Goal: Information Seeking & Learning: Learn about a topic

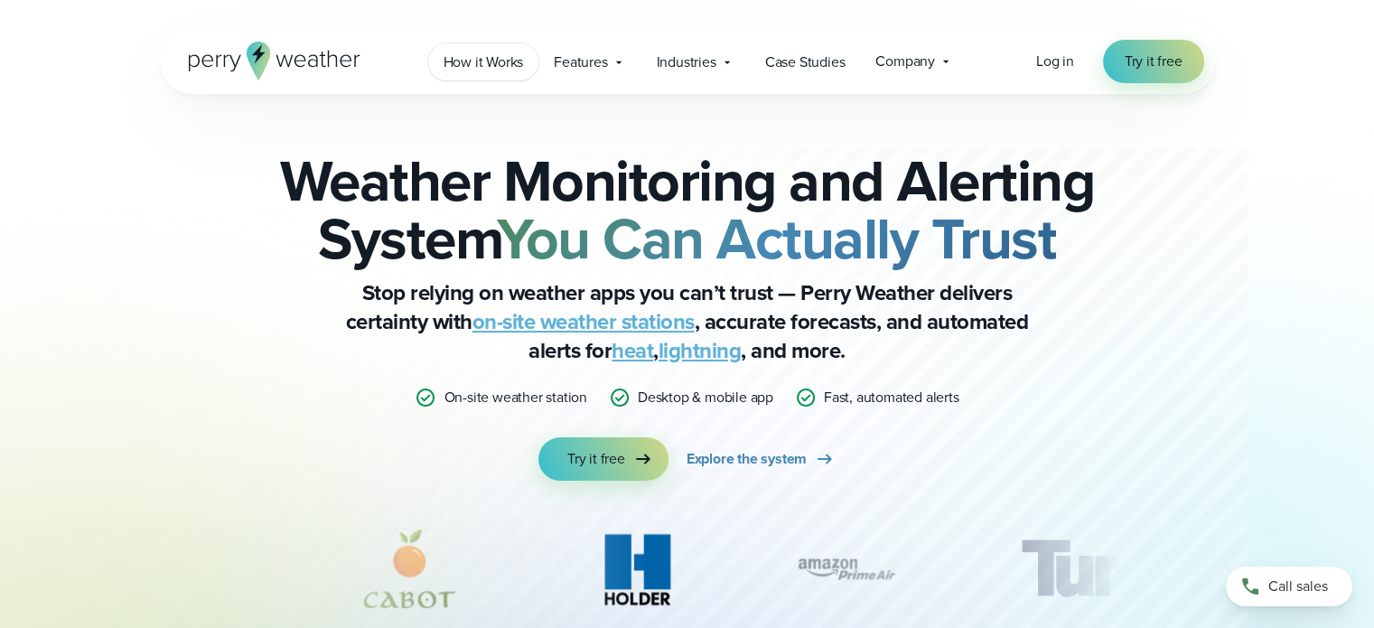
click at [494, 64] on span "How it Works" at bounding box center [484, 63] width 80 height 22
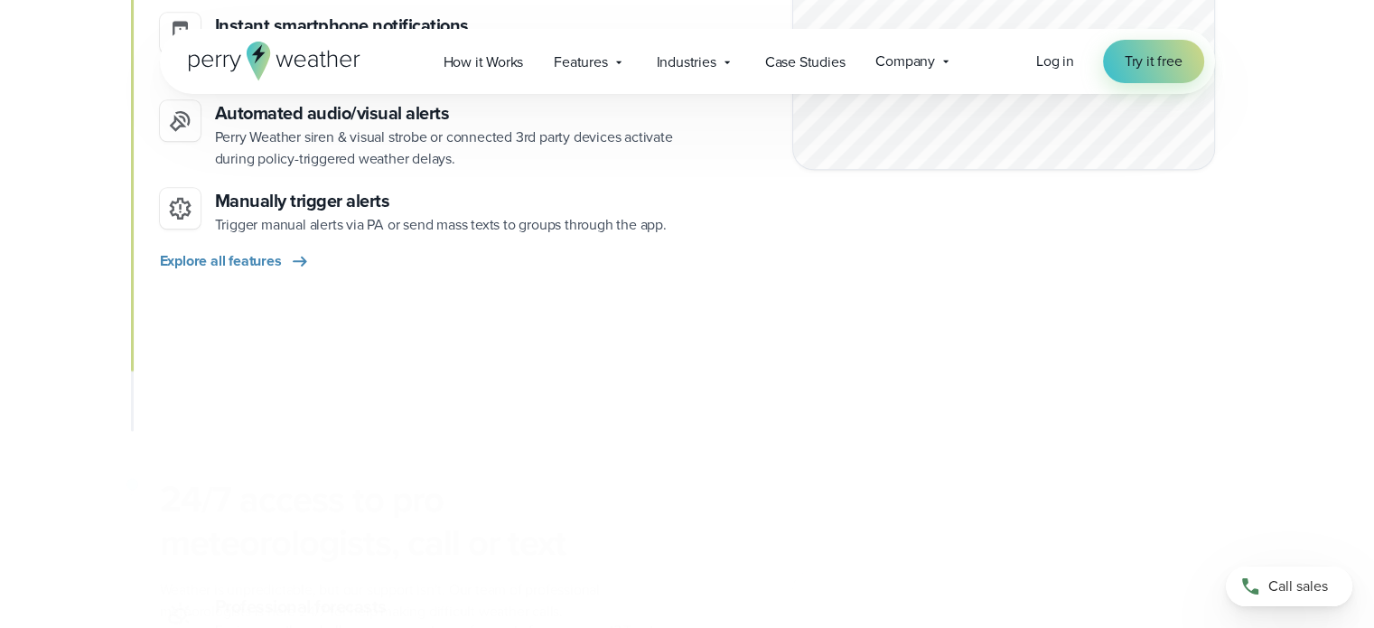
scroll to position [2349, 0]
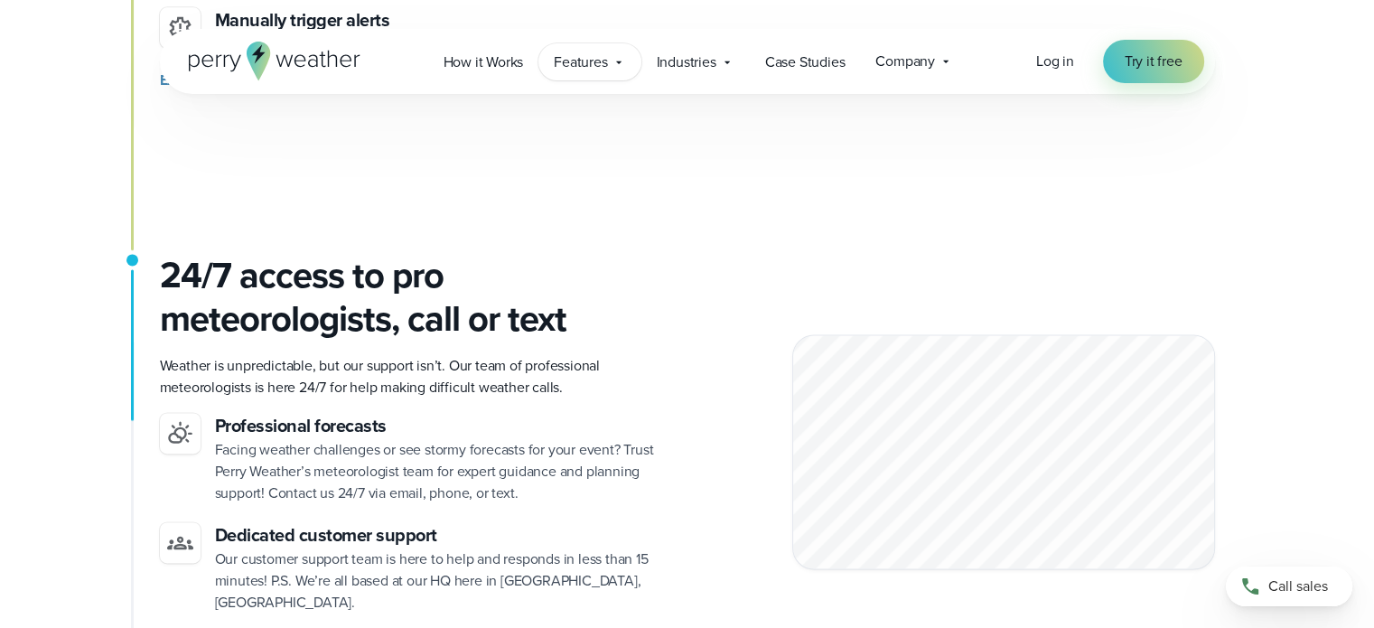
click at [600, 61] on span "Features" at bounding box center [580, 63] width 53 height 22
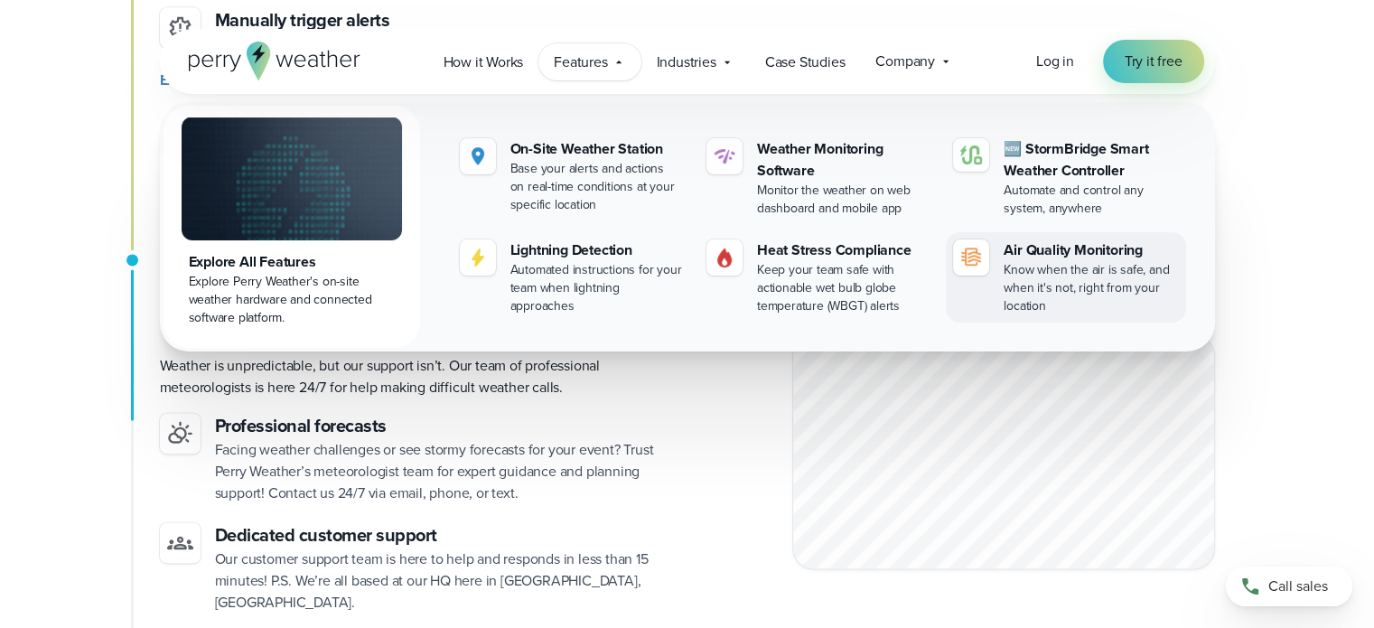
click at [1035, 278] on div "Know when the air is safe, and when it's not, right from your location" at bounding box center [1091, 288] width 174 height 54
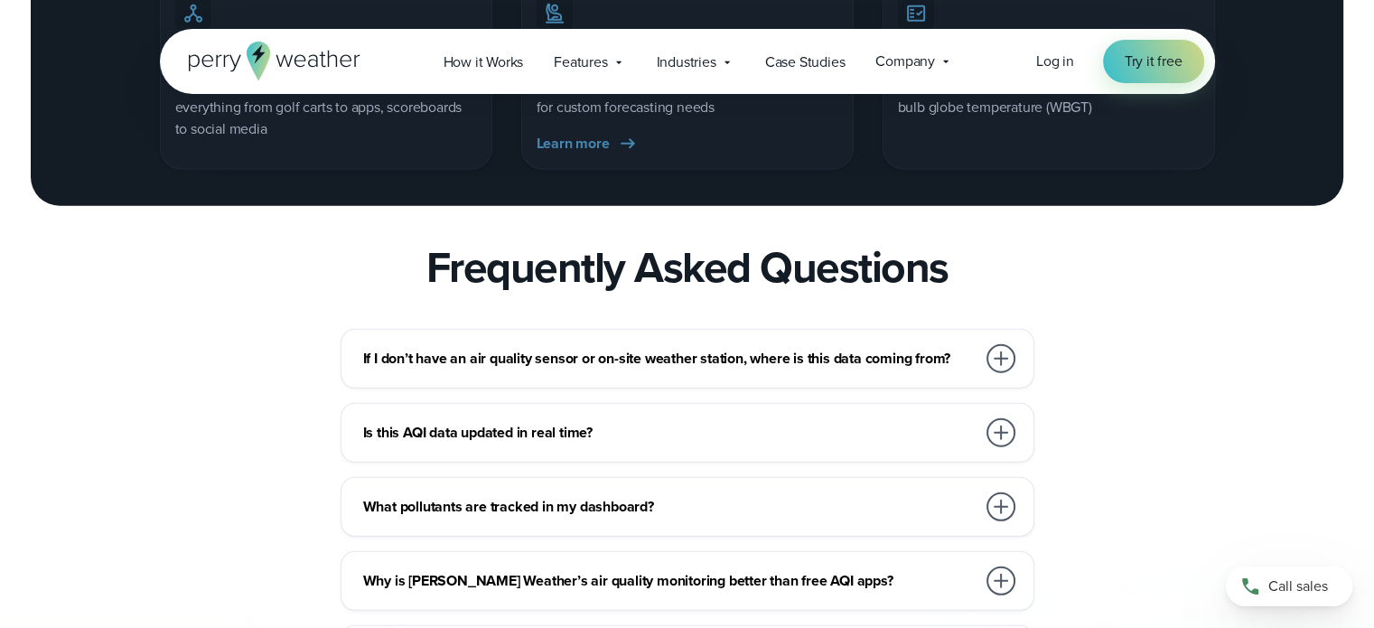
scroll to position [5331, 0]
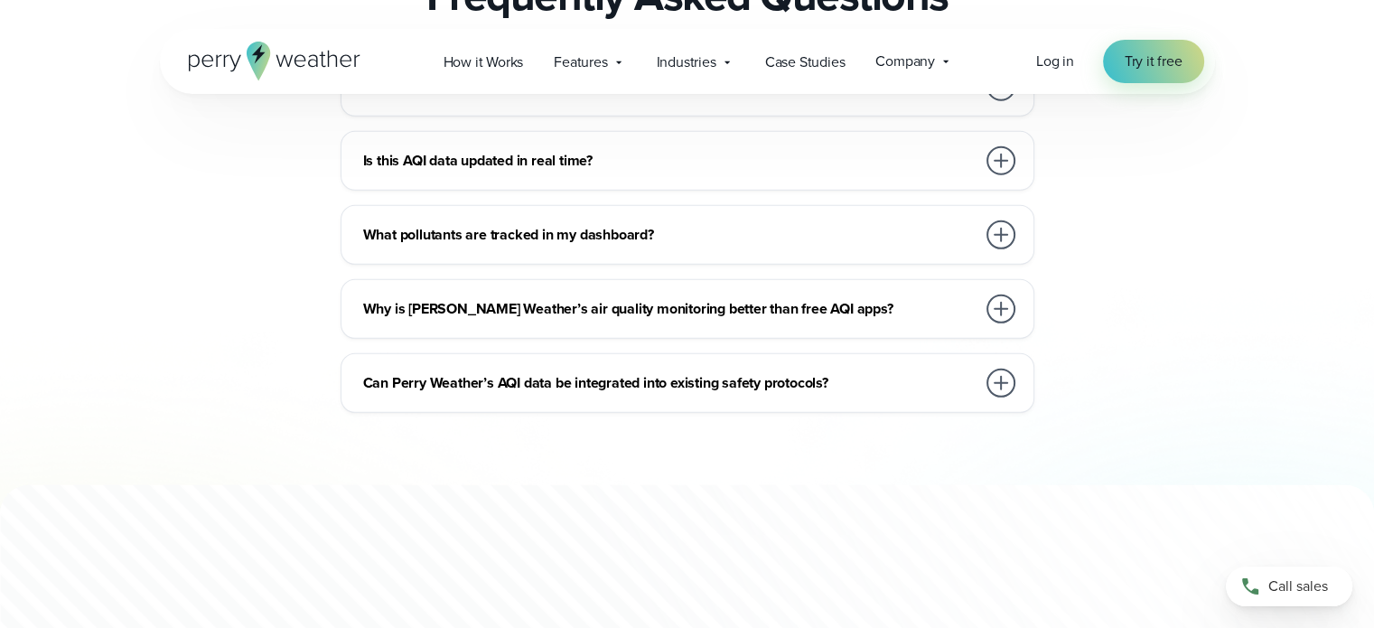
click at [576, 172] on h3 "Is this AQI data updated in real time?" at bounding box center [669, 161] width 613 height 22
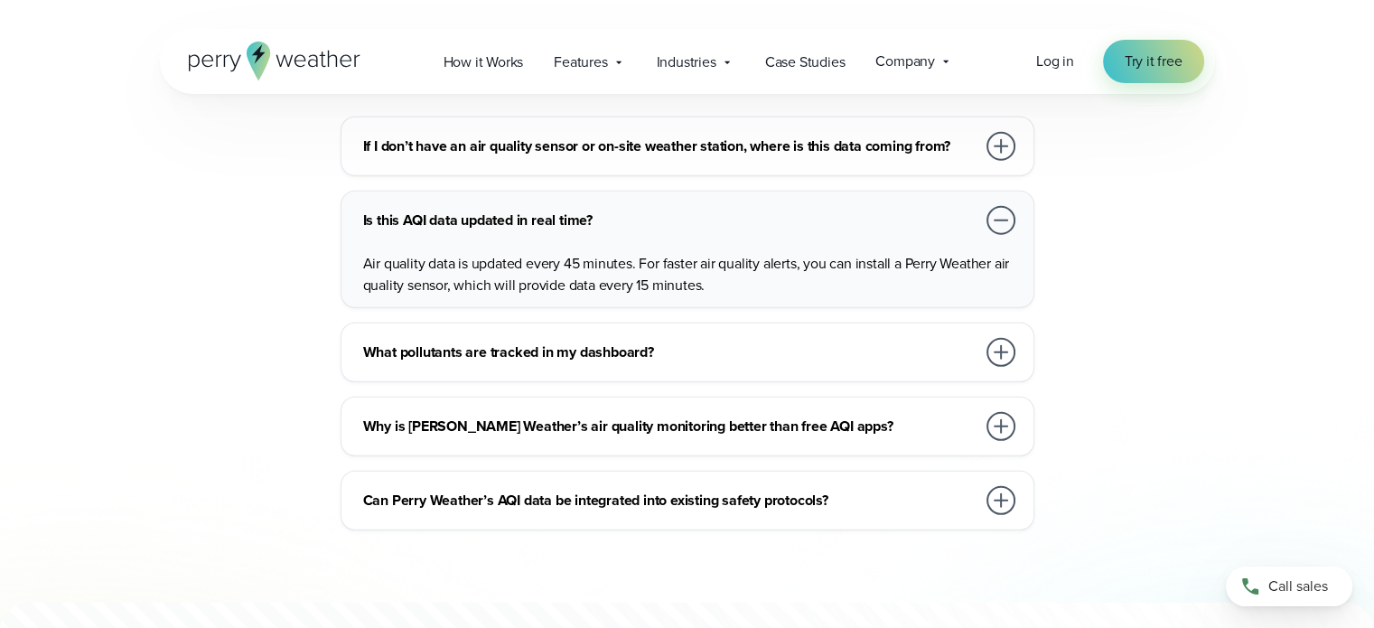
scroll to position [5240, 0]
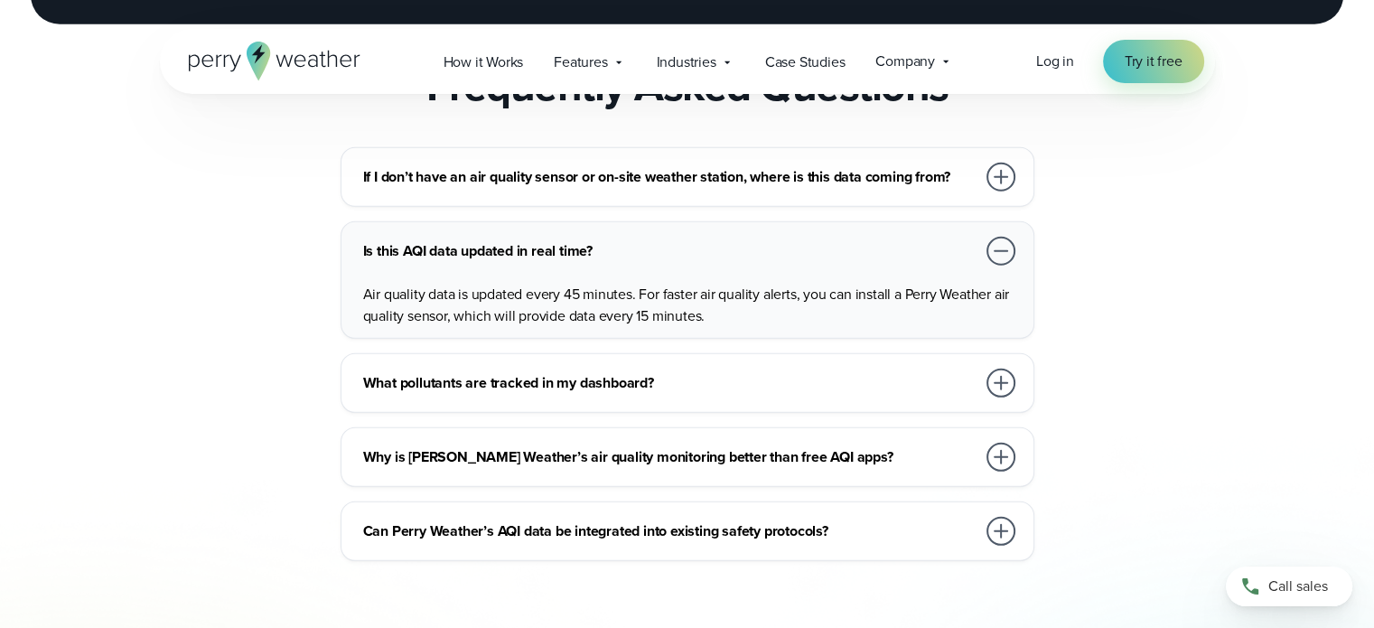
click at [788, 195] on div "If I don’t have an air quality sensor or on-site weather station, where is this…" at bounding box center [691, 177] width 656 height 36
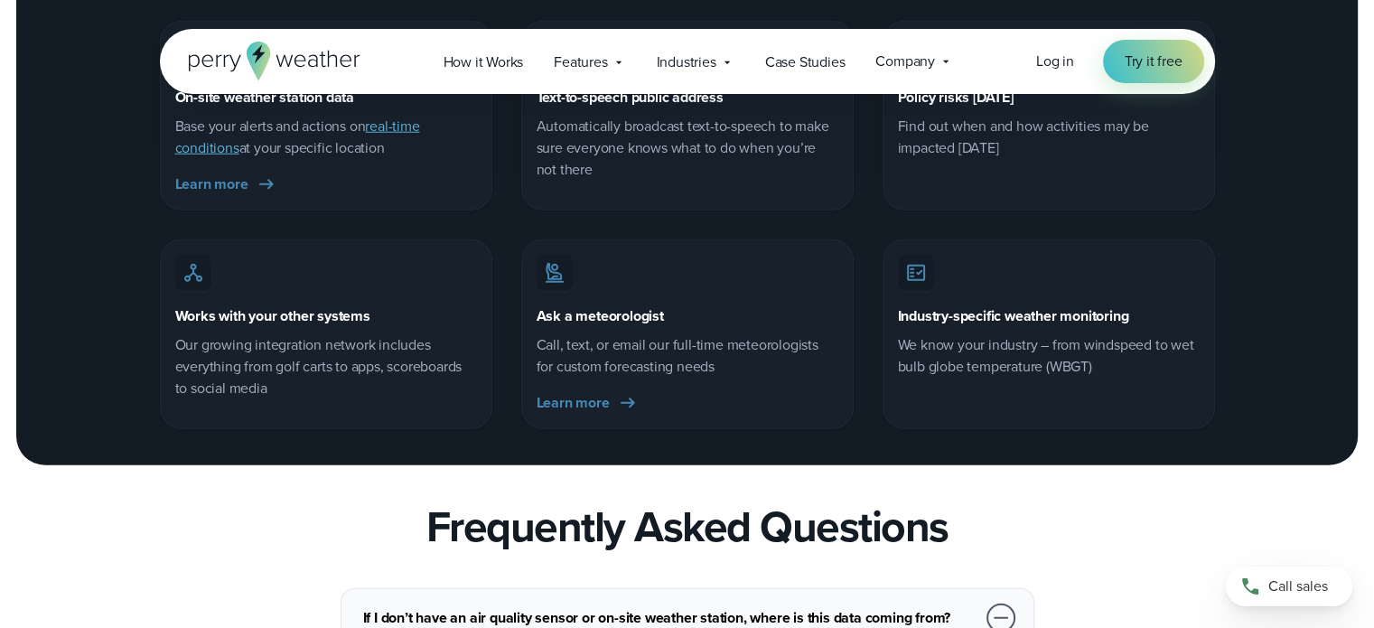
scroll to position [4698, 0]
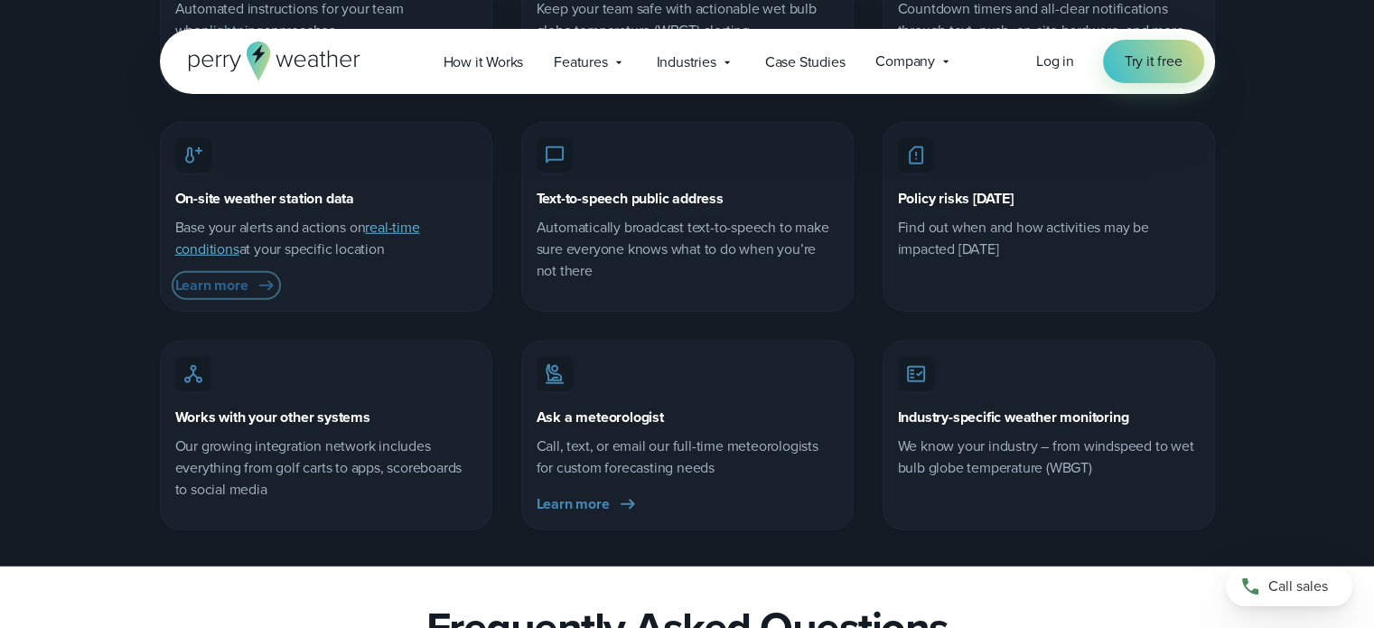
click at [212, 296] on span "Learn more" at bounding box center [211, 286] width 73 height 22
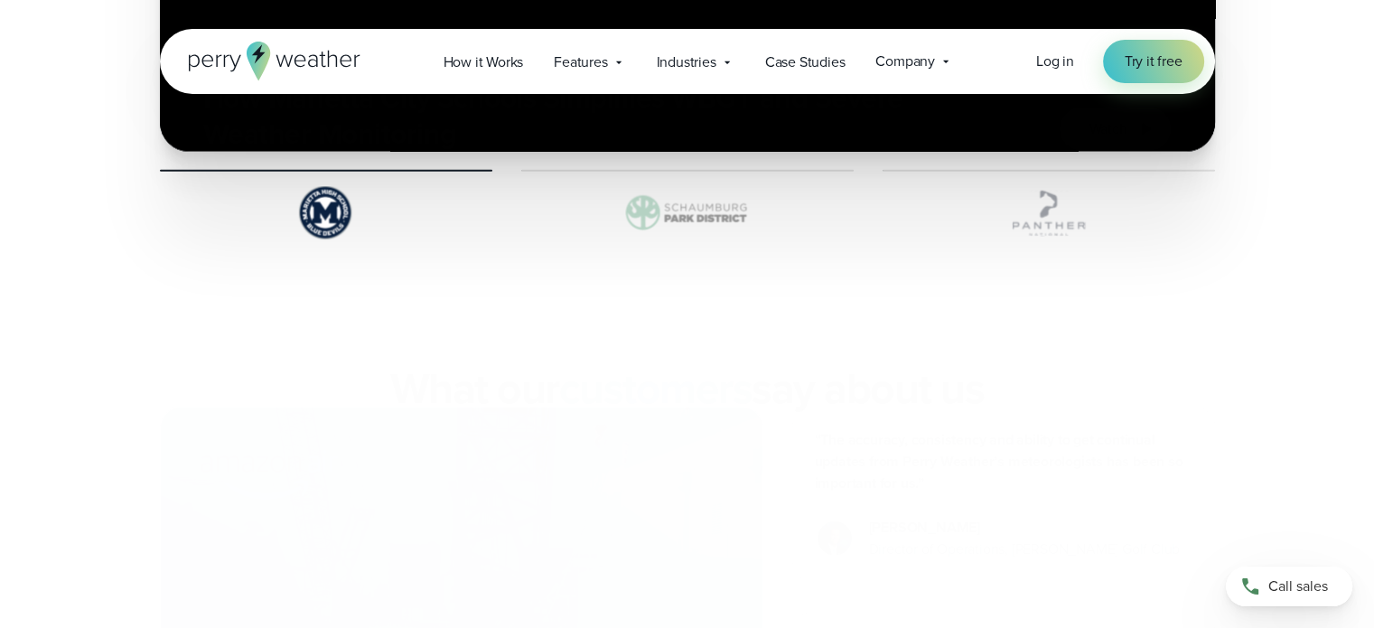
scroll to position [4337, 0]
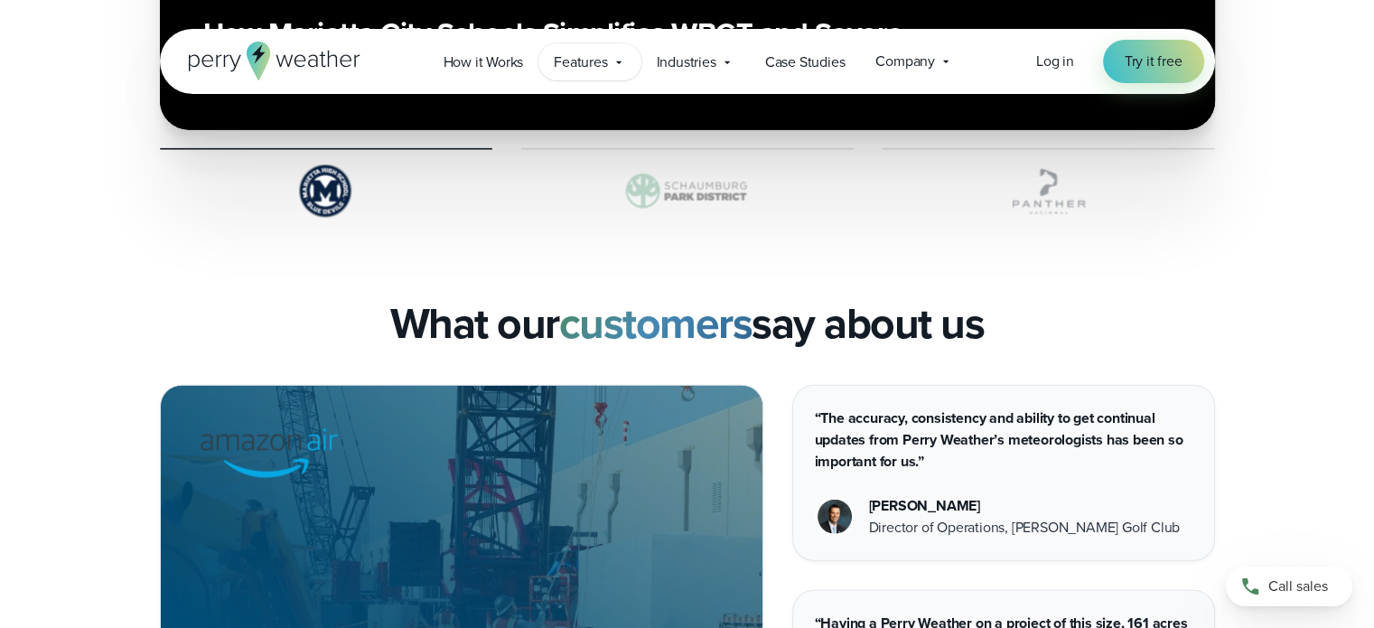
click at [599, 61] on span "Features" at bounding box center [580, 63] width 53 height 22
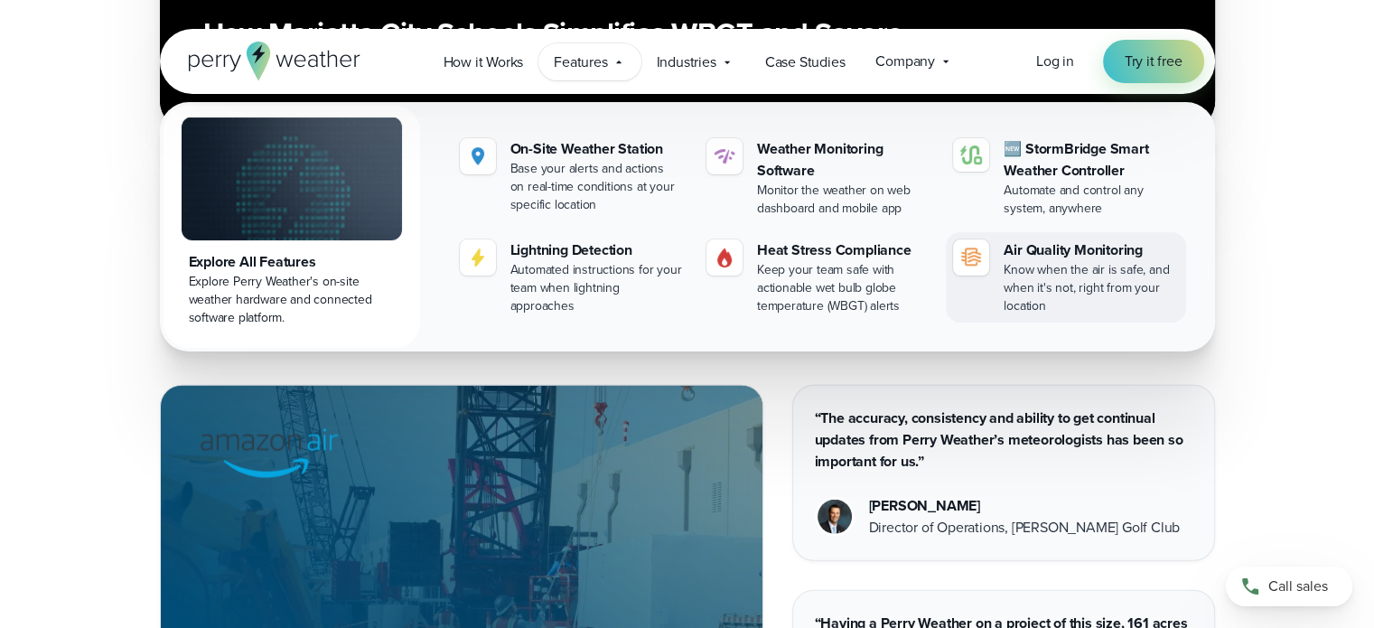
click at [1032, 275] on div "Know when the air is safe, and when it's not, right from your location" at bounding box center [1091, 288] width 174 height 54
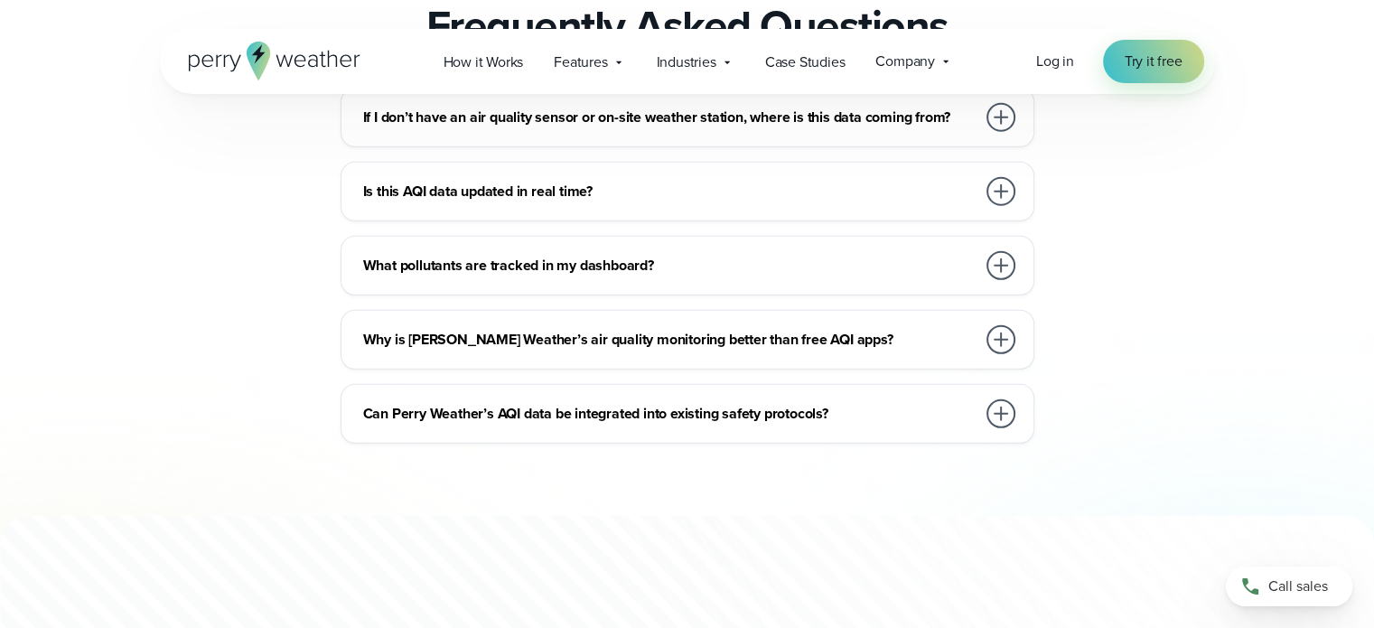
scroll to position [5331, 0]
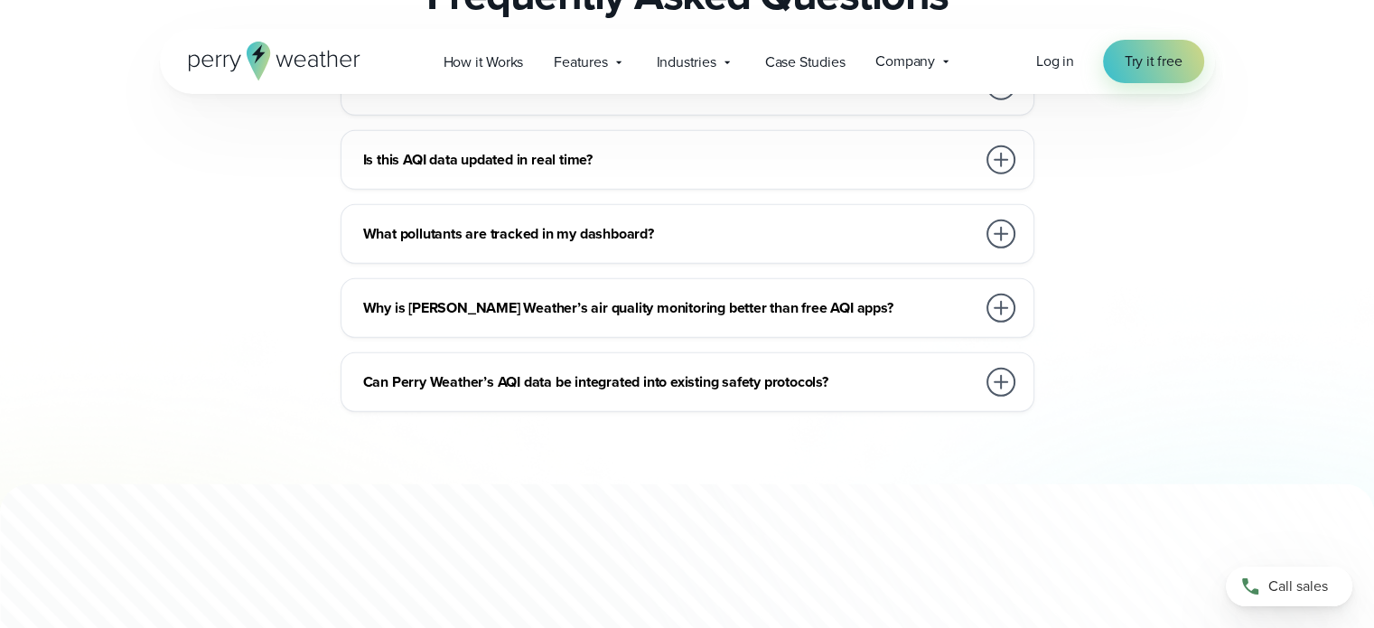
click at [802, 178] on div "Is this AQI data updated in real time?" at bounding box center [691, 160] width 656 height 36
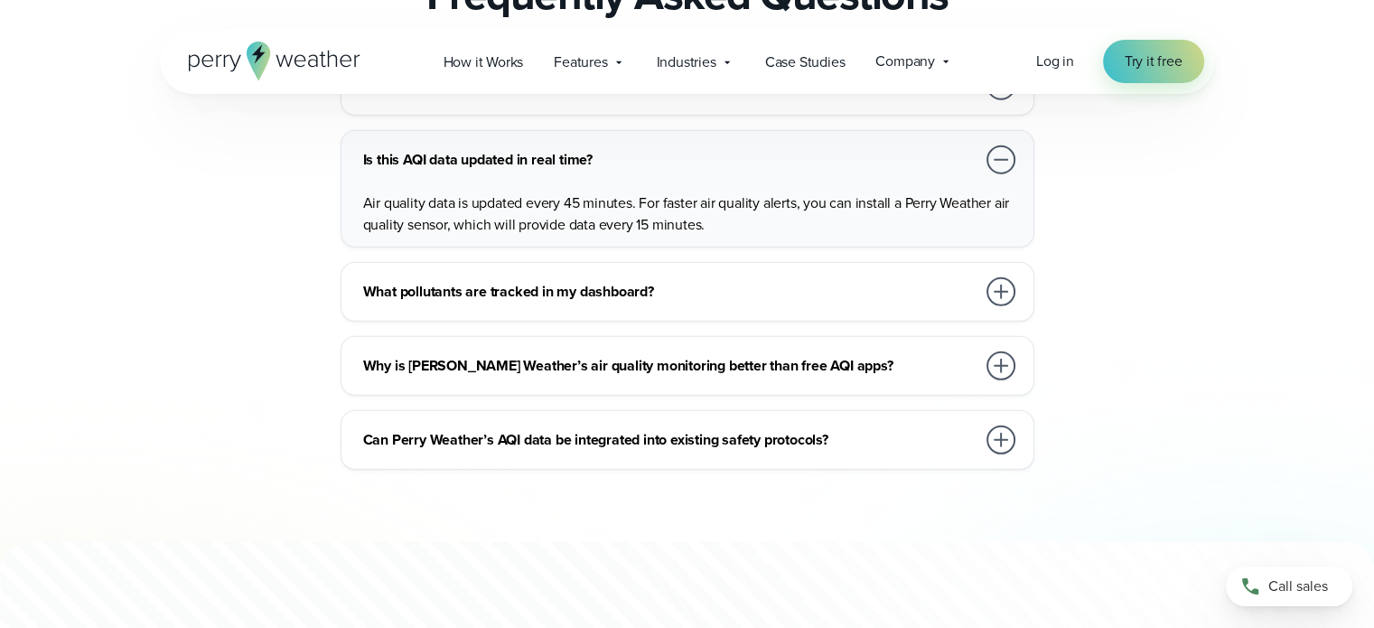
scroll to position [5240, 0]
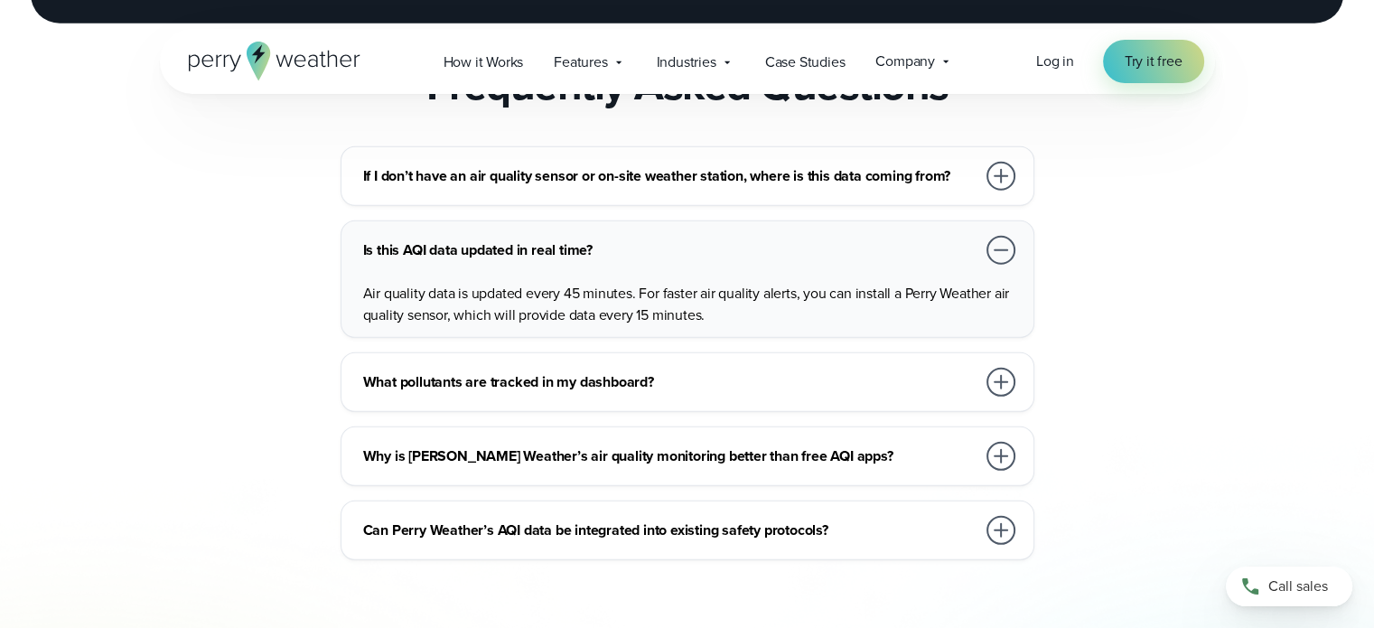
click at [772, 187] on h3 "If I don’t have an air quality sensor or on-site weather station, where is this…" at bounding box center [669, 176] width 613 height 22
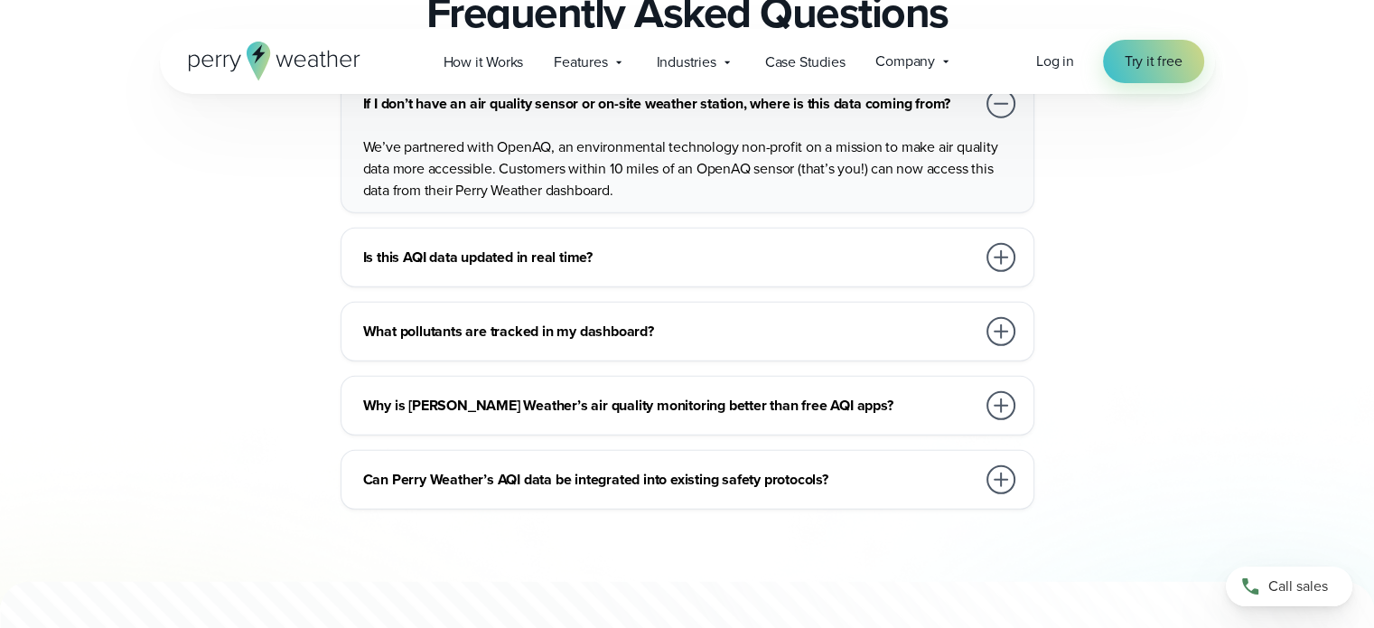
scroll to position [5421, 0]
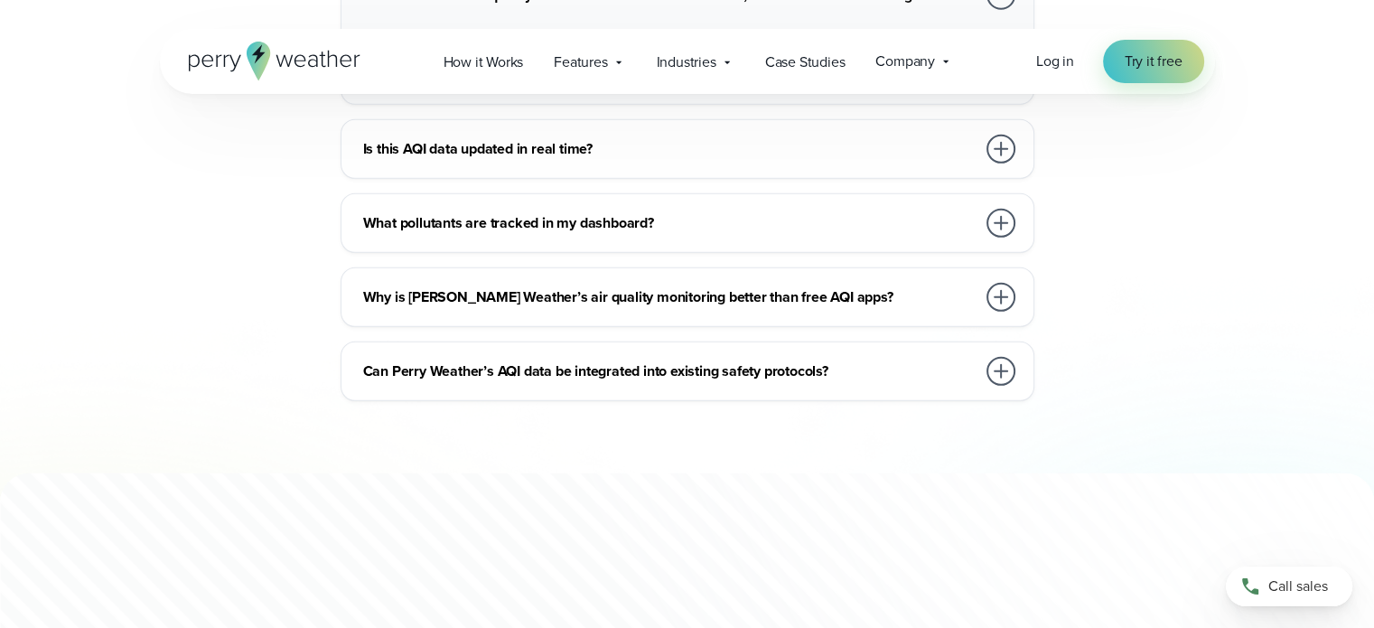
click at [998, 312] on div at bounding box center [1001, 297] width 29 height 29
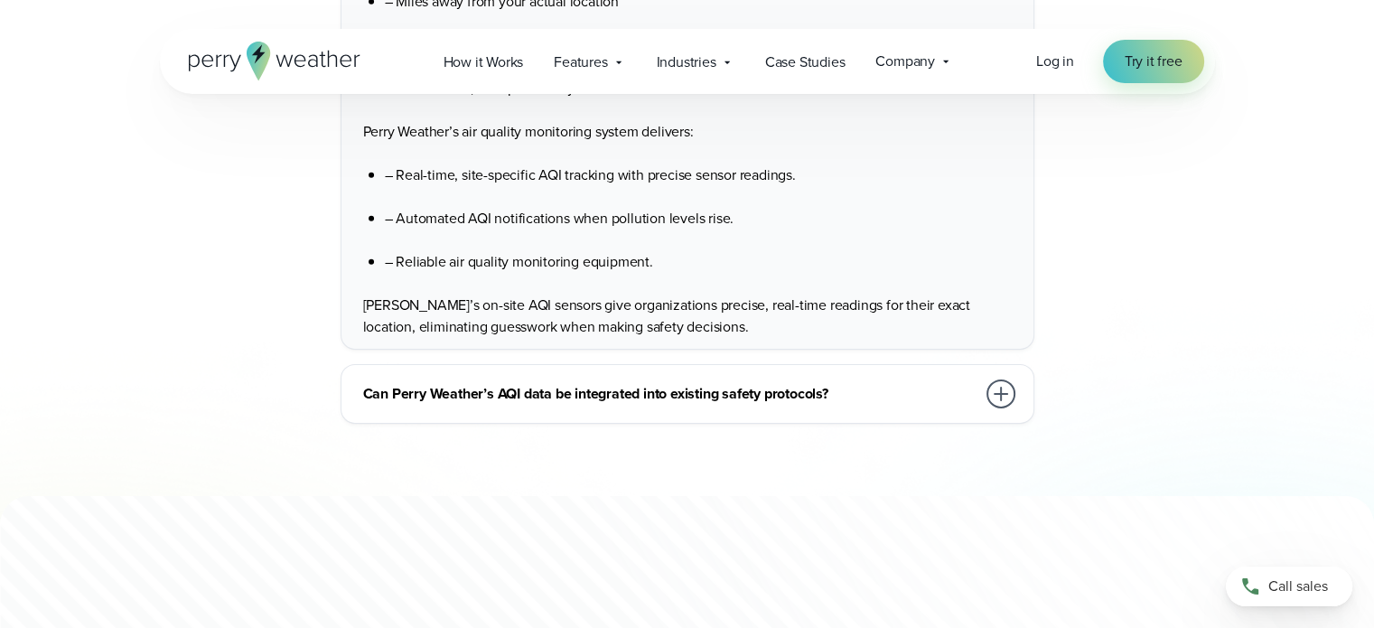
scroll to position [5782, 0]
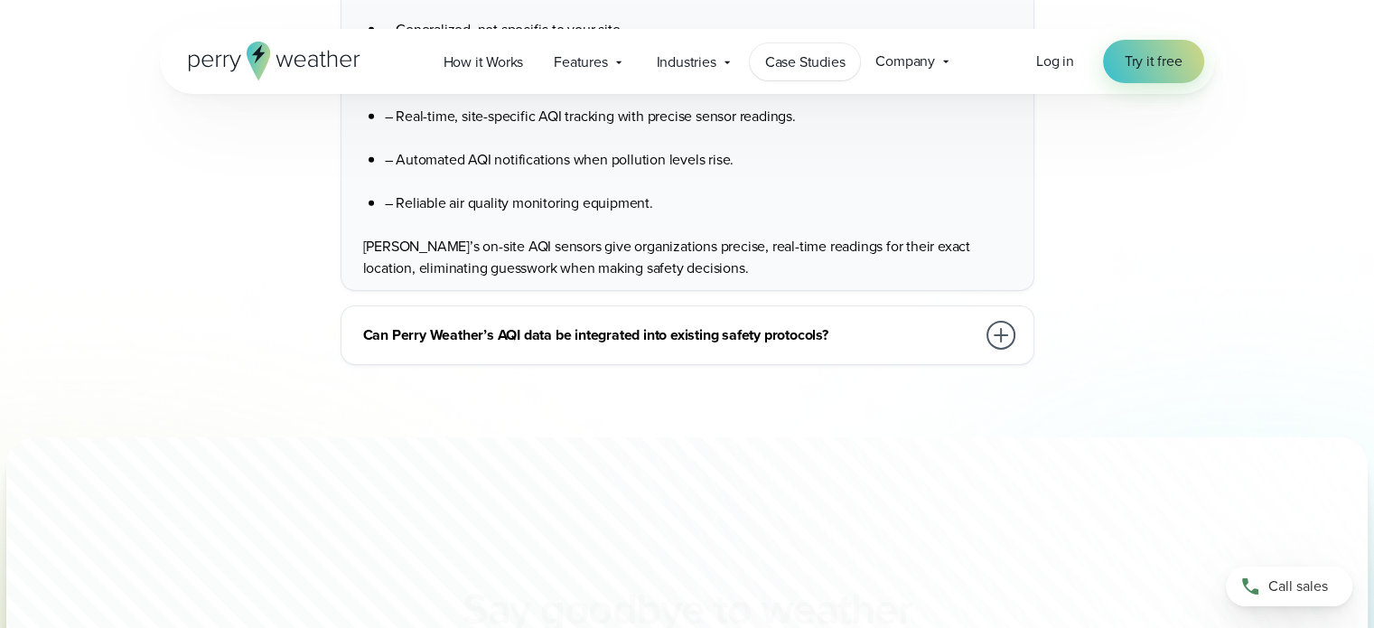
drag, startPoint x: 828, startPoint y: 51, endPoint x: 835, endPoint y: 61, distance: 12.3
click at [828, 52] on span "Case Studies" at bounding box center [805, 63] width 80 height 22
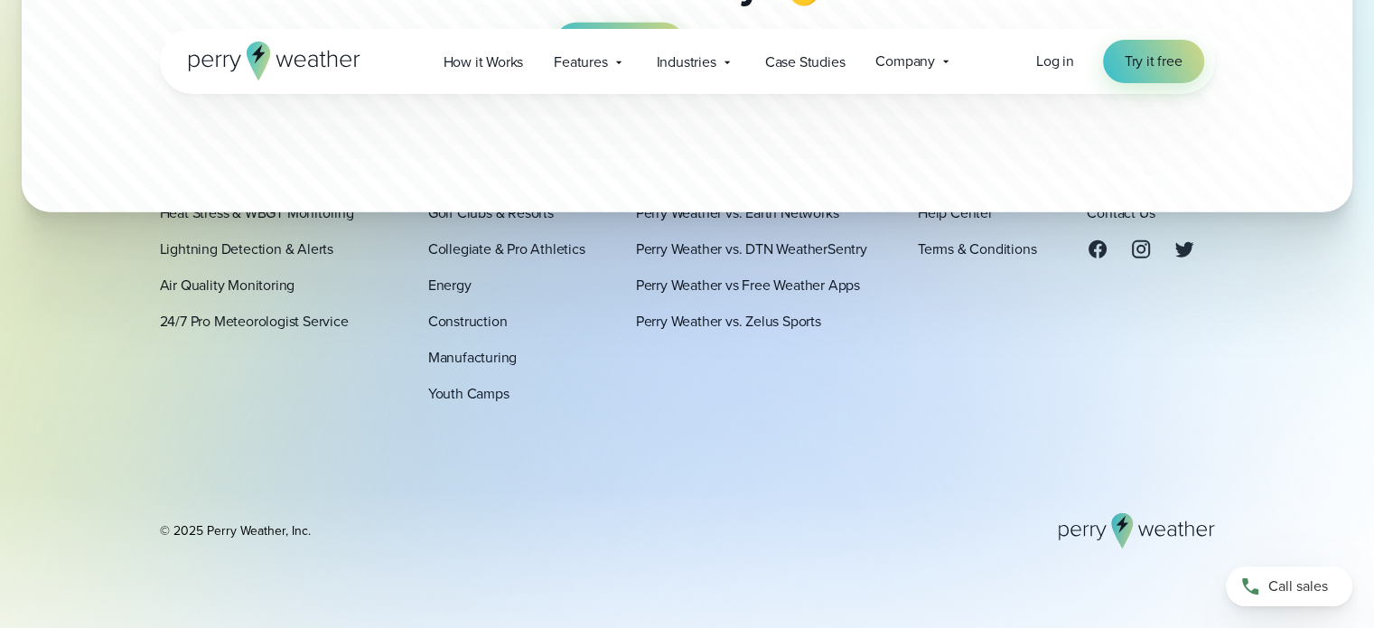
scroll to position [5060, 0]
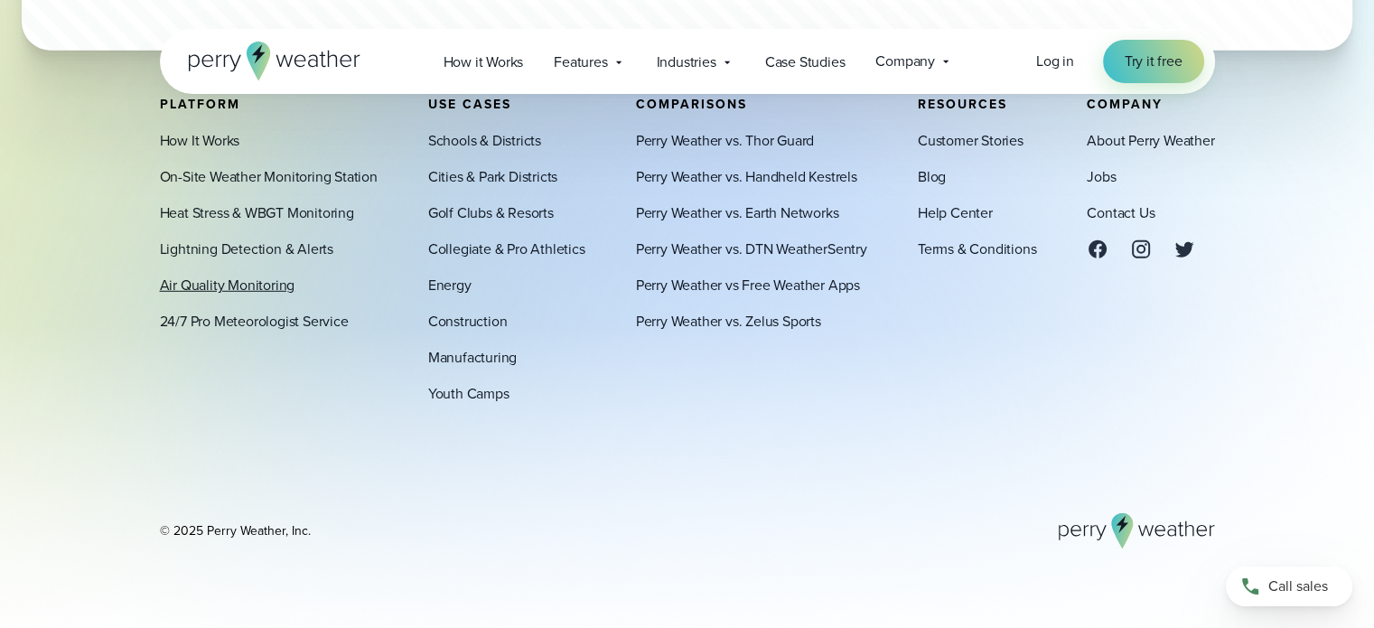
click at [262, 285] on link "Air Quality Monitoring" at bounding box center [228, 285] width 136 height 22
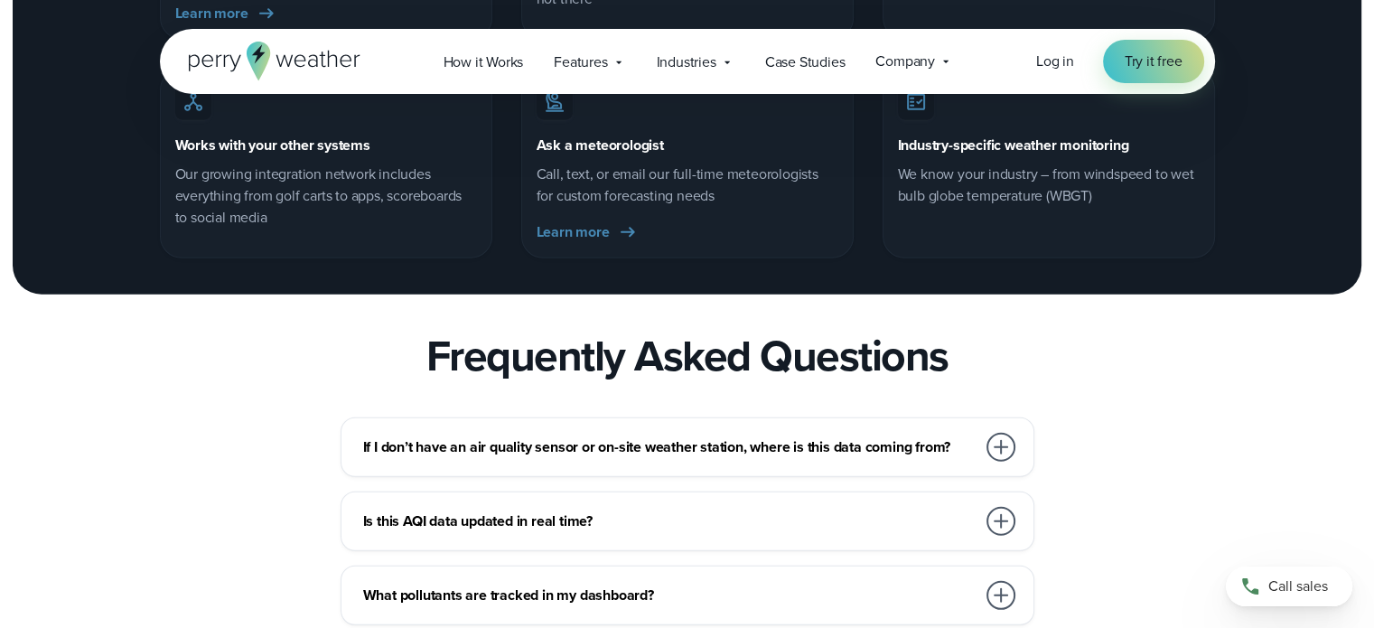
scroll to position [5150, 0]
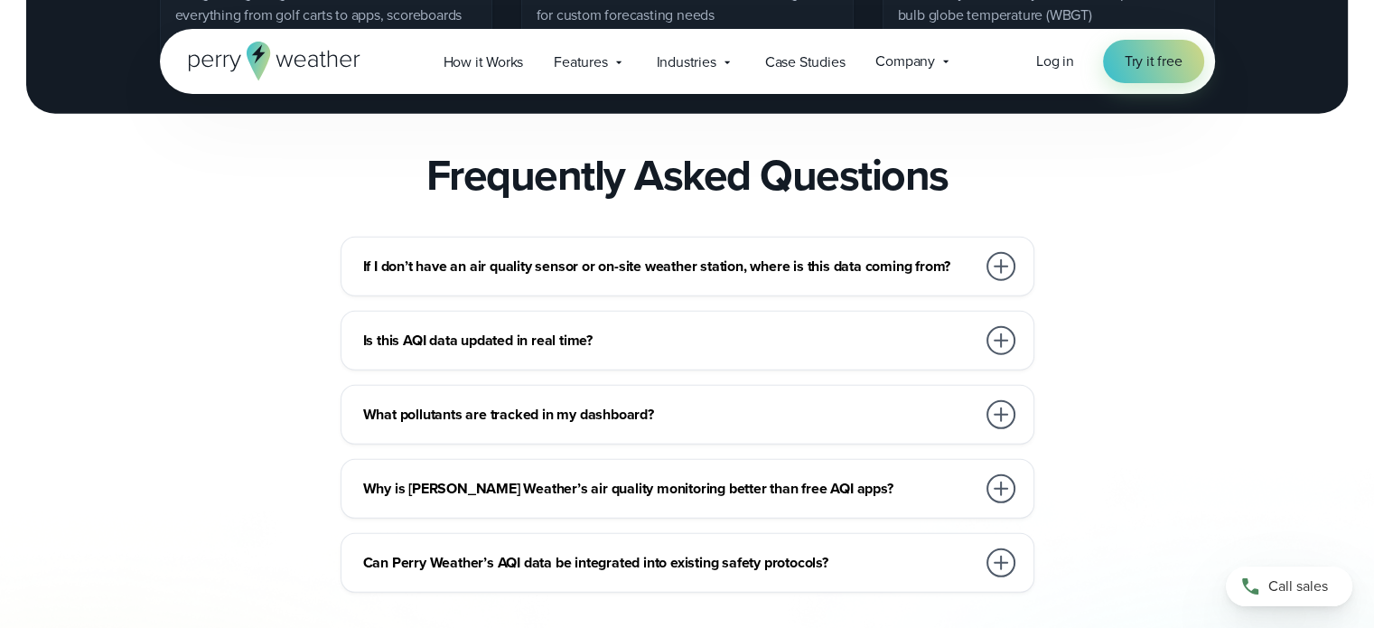
click at [996, 429] on div at bounding box center [1001, 414] width 29 height 29
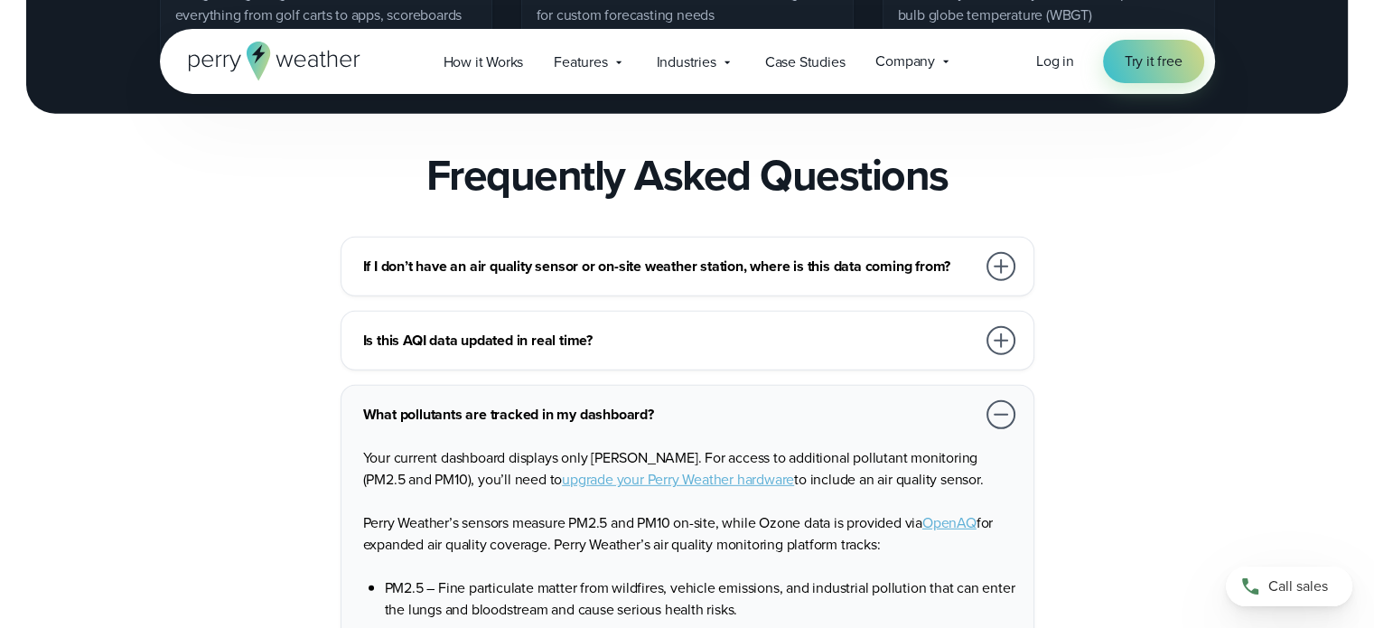
click at [969, 285] on div "If I don’t have an air quality sensor or on-site weather station, where is this…" at bounding box center [688, 267] width 694 height 60
click at [1007, 281] on div at bounding box center [1001, 266] width 29 height 29
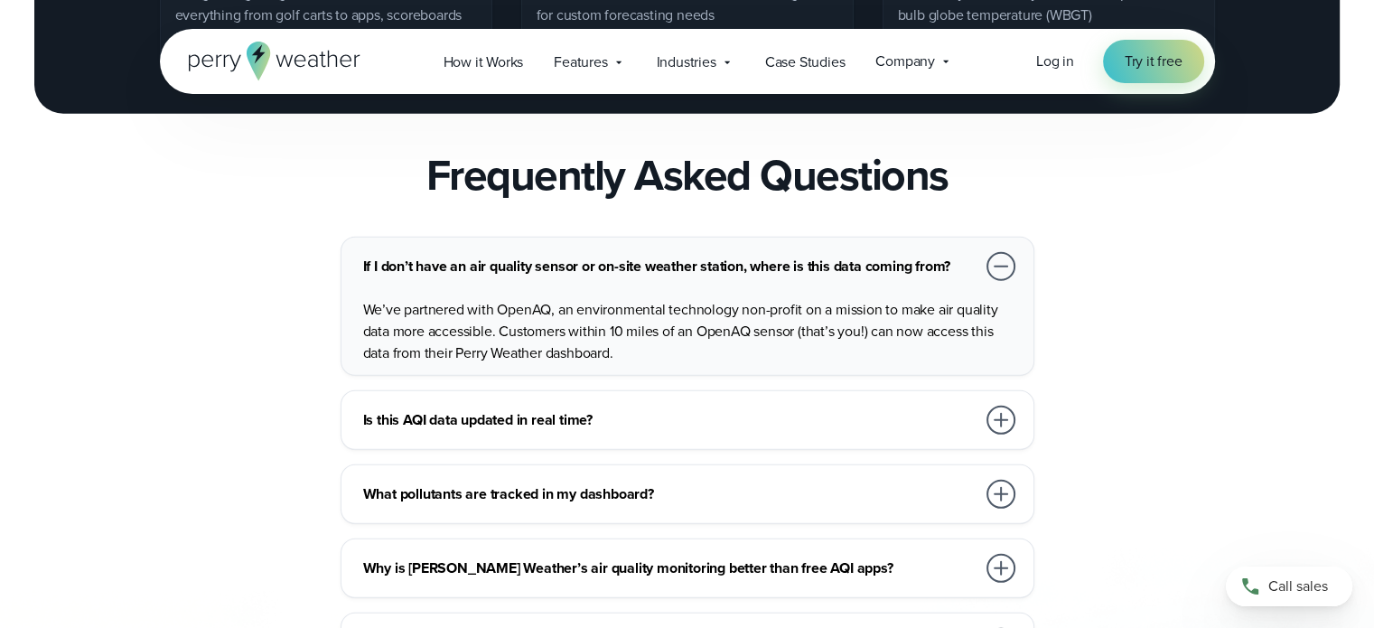
scroll to position [5421, 0]
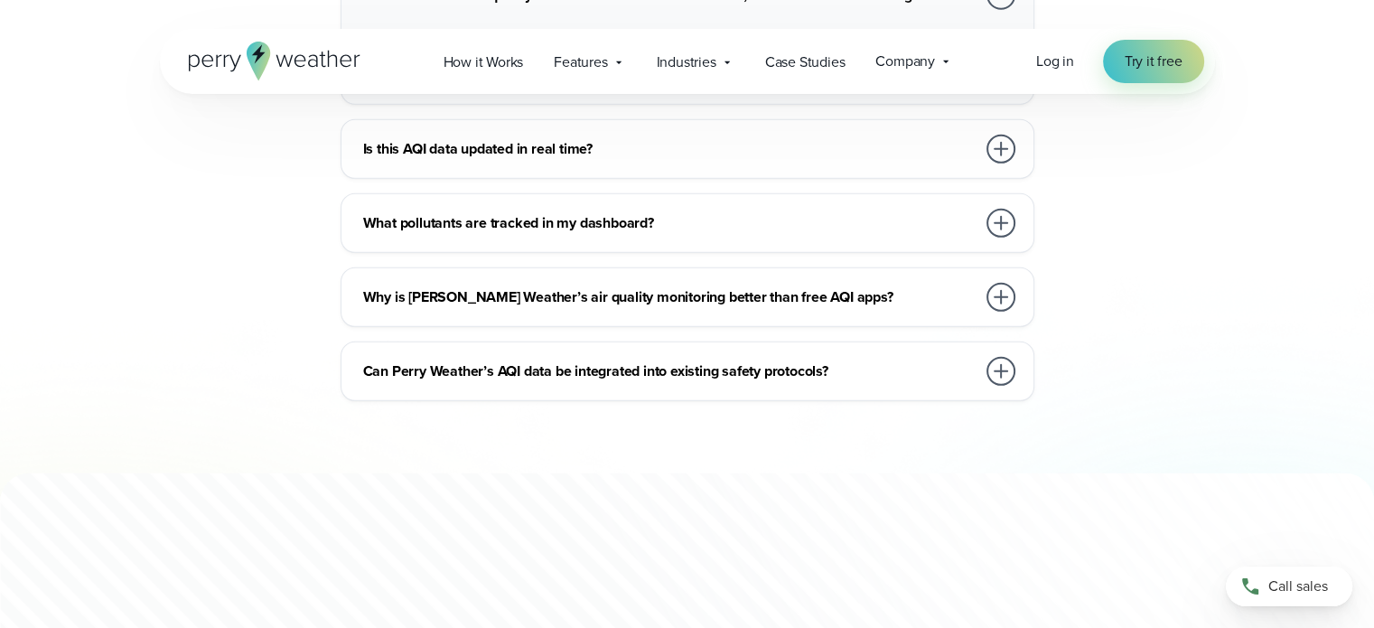
click at [995, 386] on div at bounding box center [1001, 371] width 29 height 29
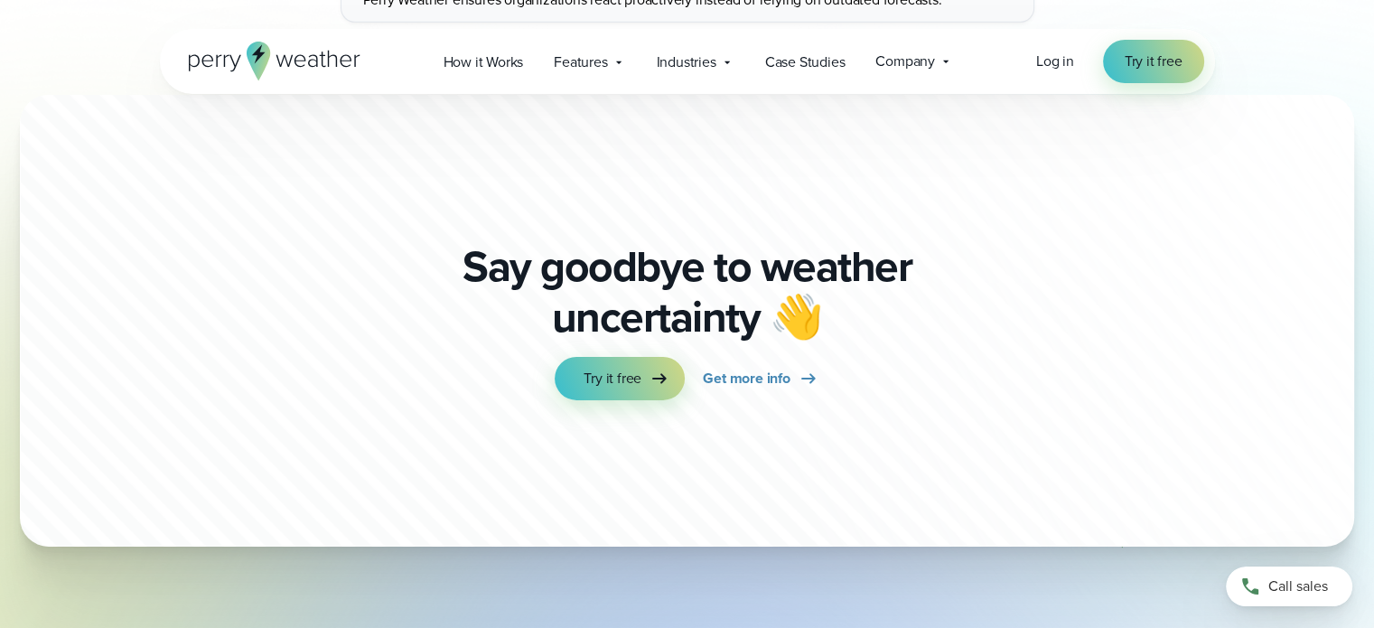
scroll to position [6144, 0]
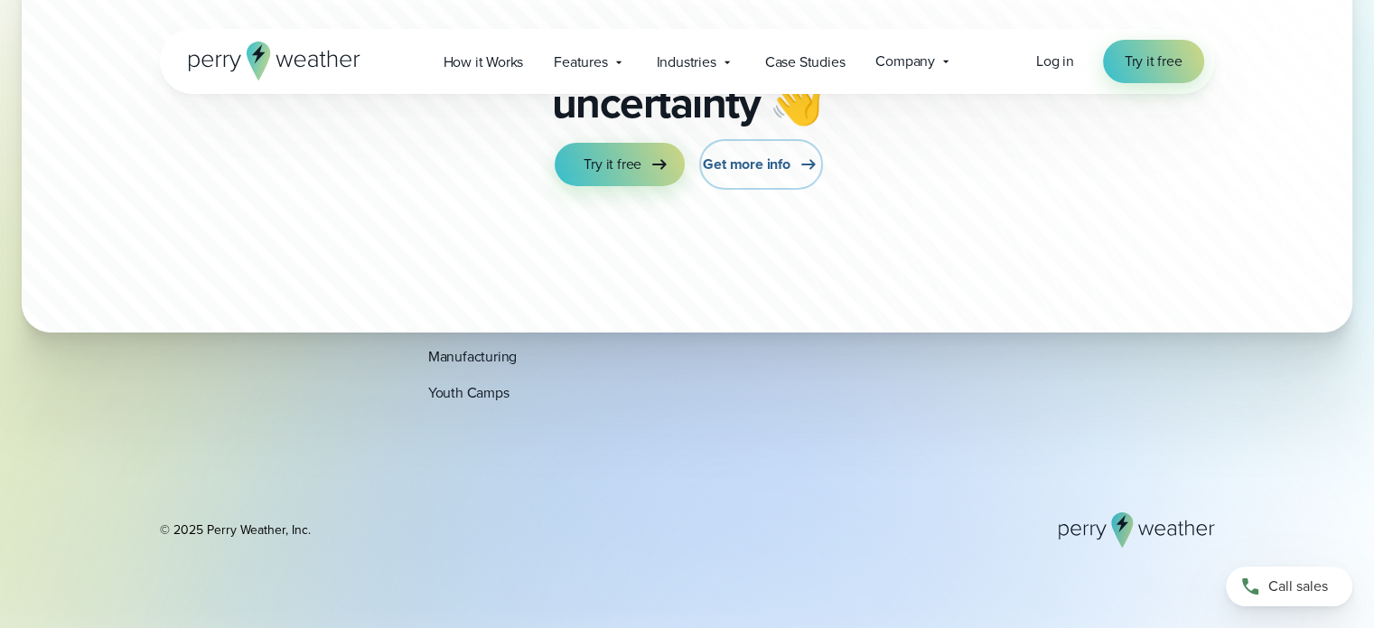
click at [781, 175] on span "Get more info" at bounding box center [746, 165] width 87 height 22
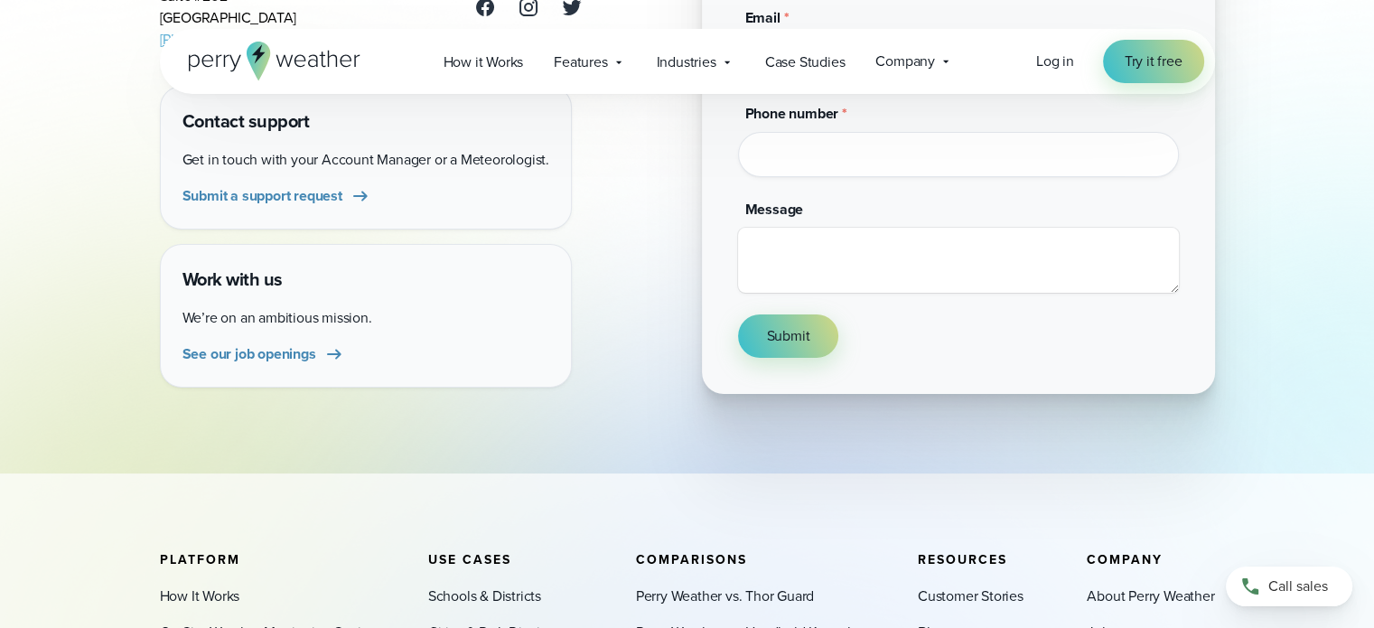
scroll to position [813, 0]
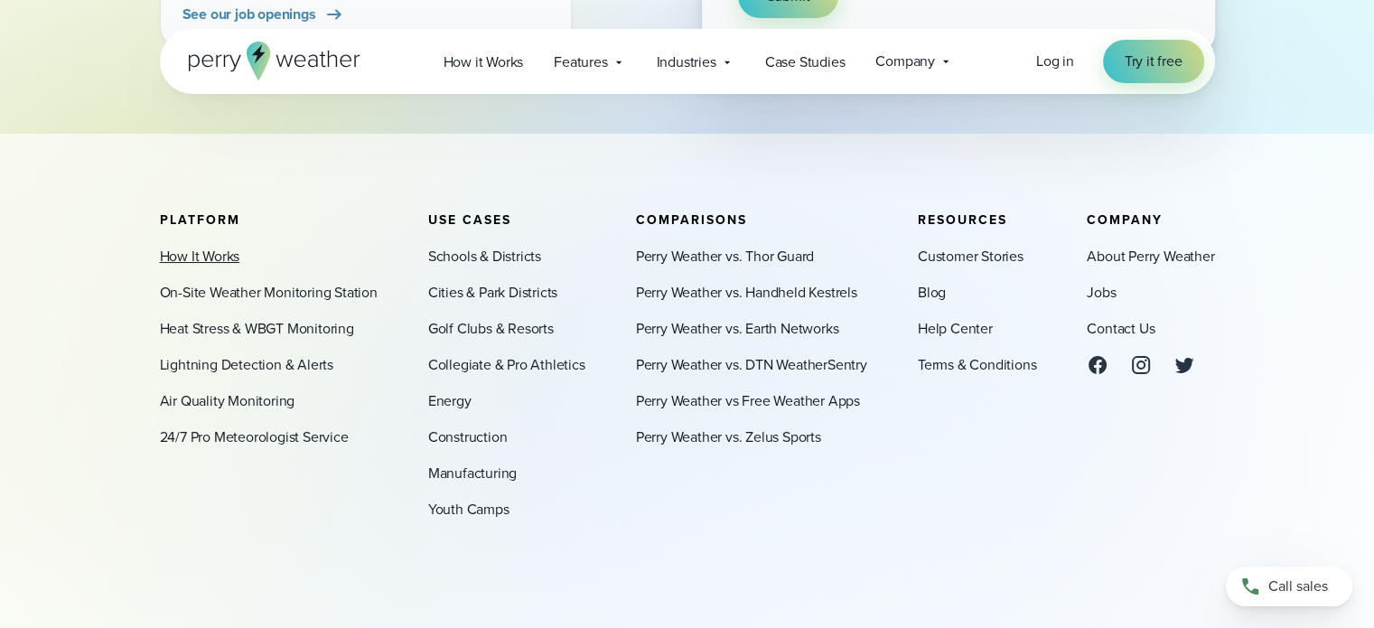
click at [223, 247] on link "How It Works" at bounding box center [200, 257] width 80 height 22
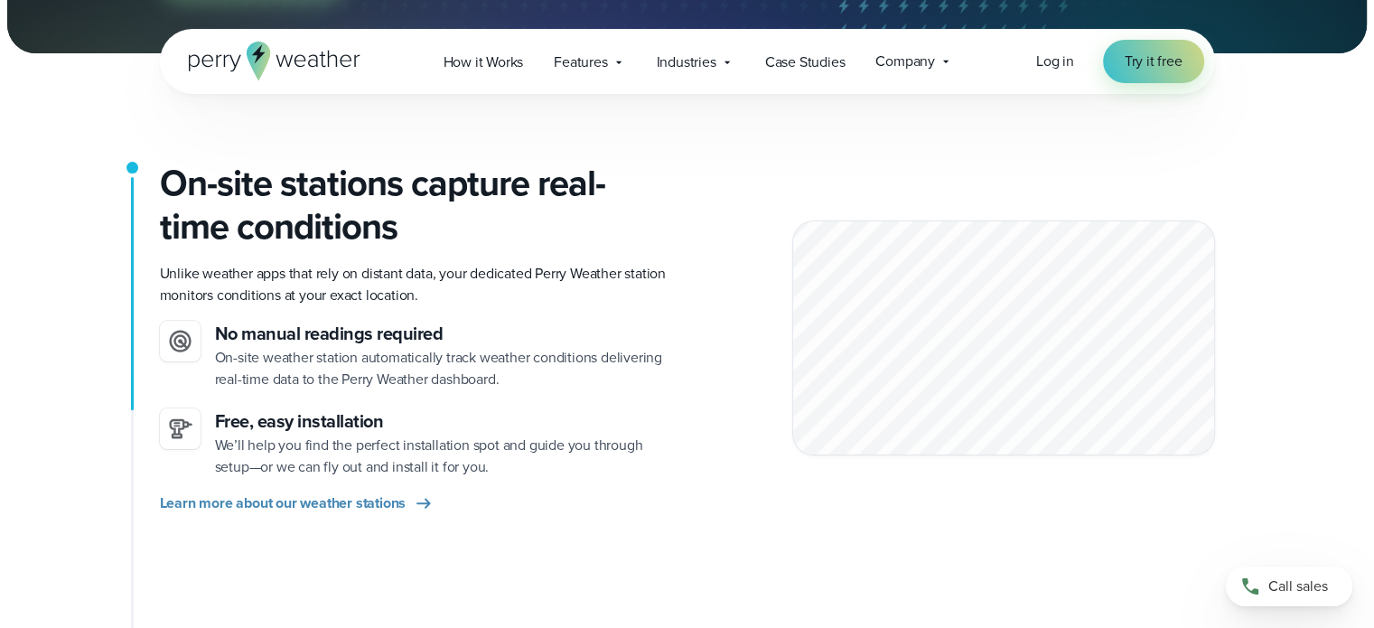
scroll to position [452, 0]
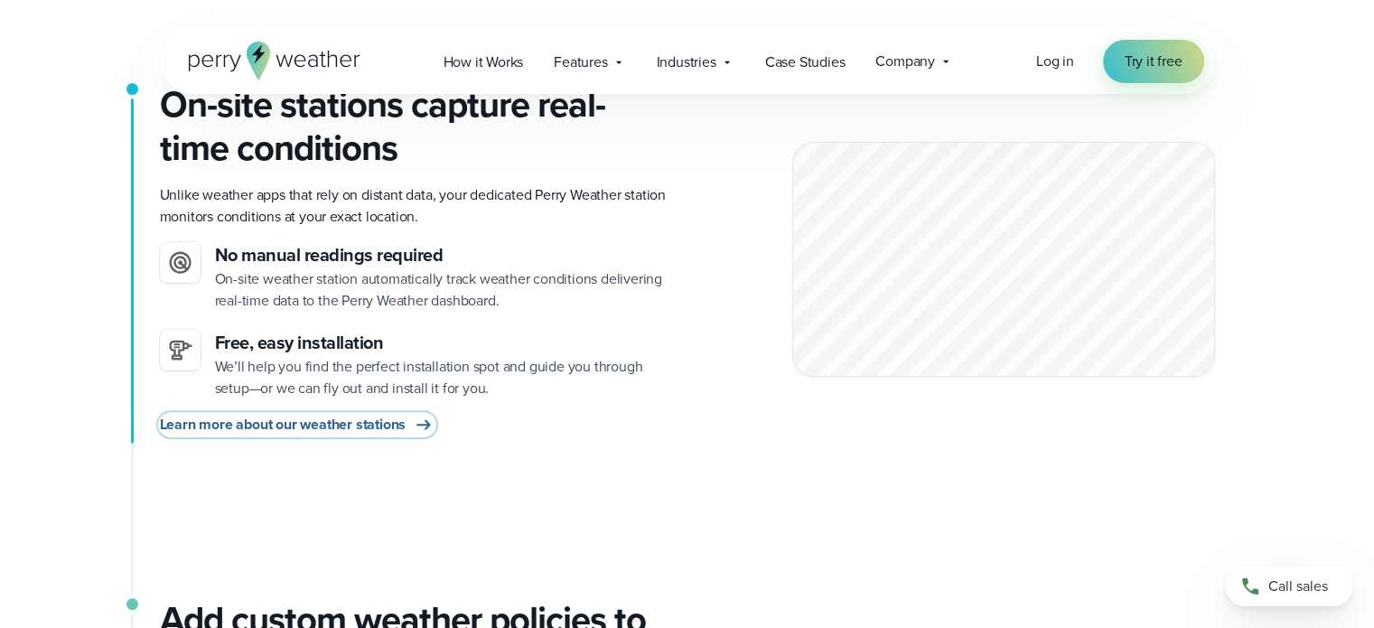
click at [405, 428] on span "Learn more about our weather stations" at bounding box center [283, 425] width 247 height 22
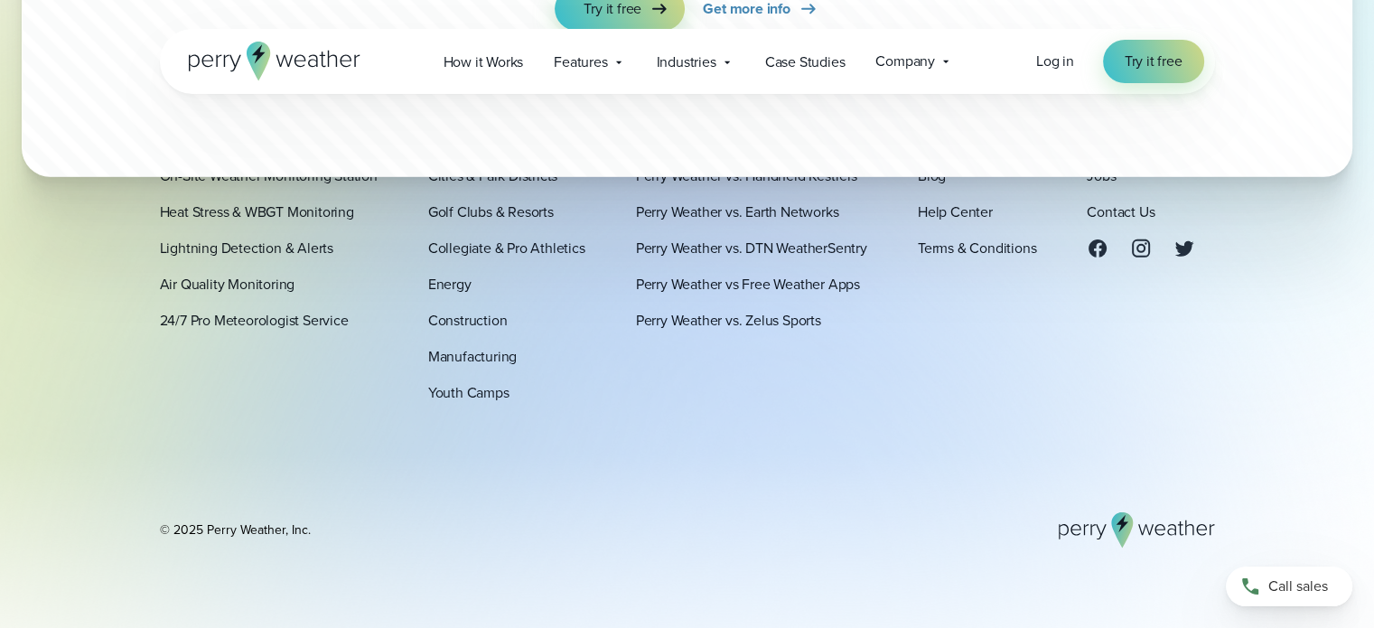
scroll to position [5826, 0]
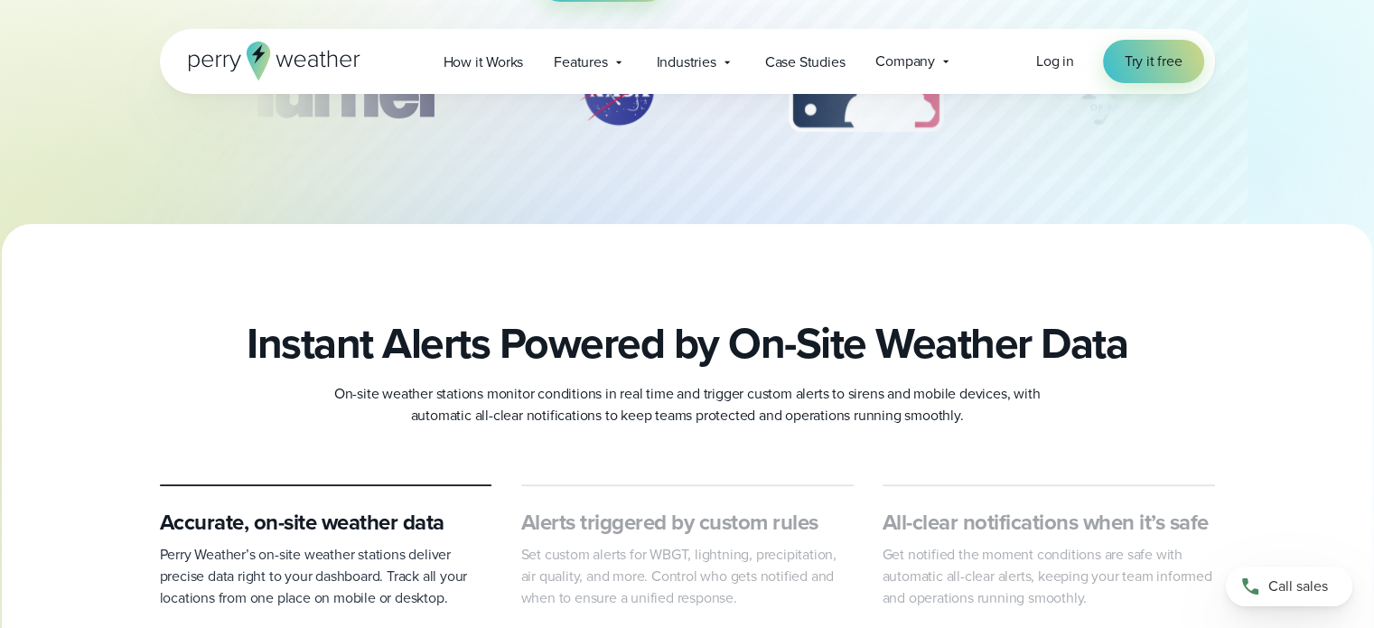
scroll to position [904, 0]
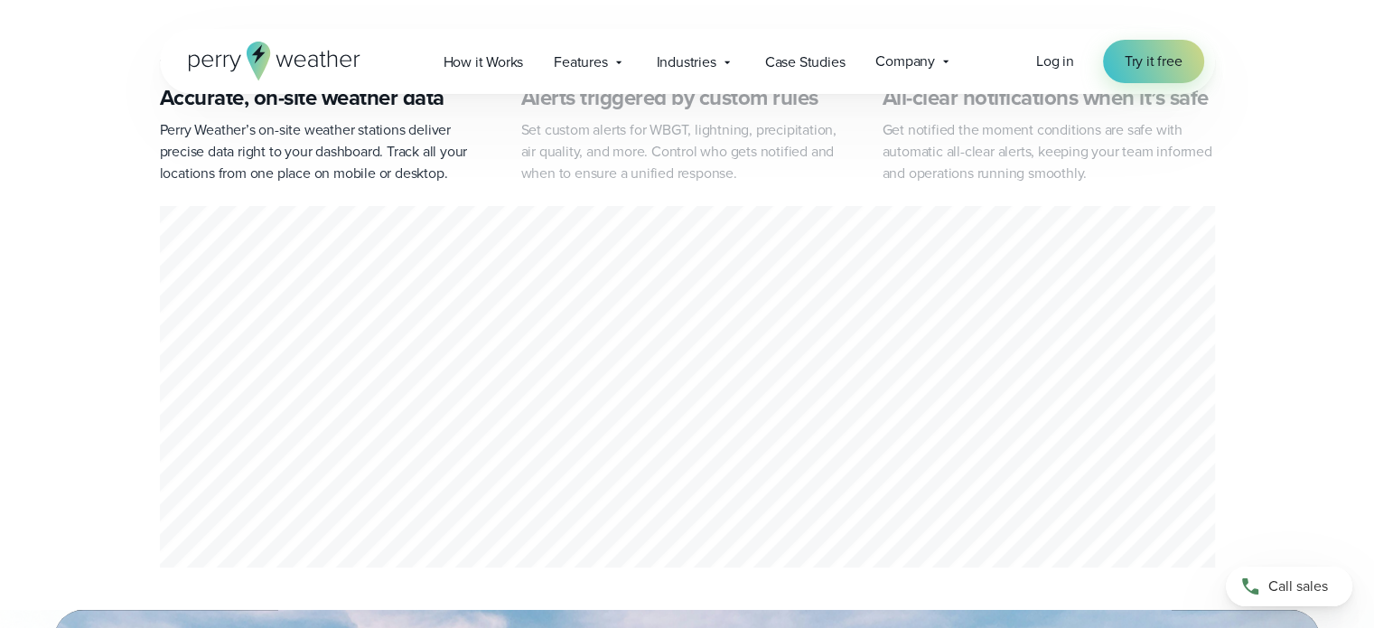
click at [408, 429] on div "1 of 3" at bounding box center [687, 390] width 1055 height 368
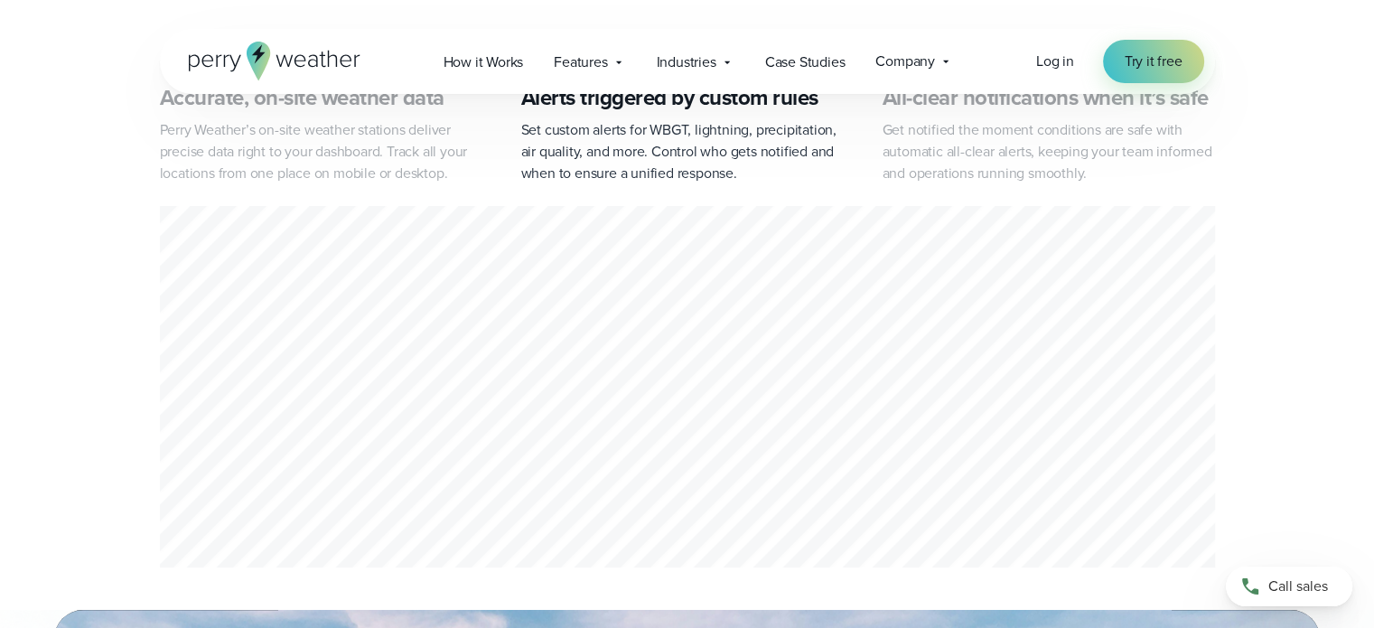
click at [361, 430] on div "2 of 3" at bounding box center [687, 390] width 1055 height 368
click at [294, 267] on div "2 of 3" at bounding box center [687, 390] width 1055 height 368
click at [549, 358] on div "2 of 3" at bounding box center [687, 390] width 1055 height 368
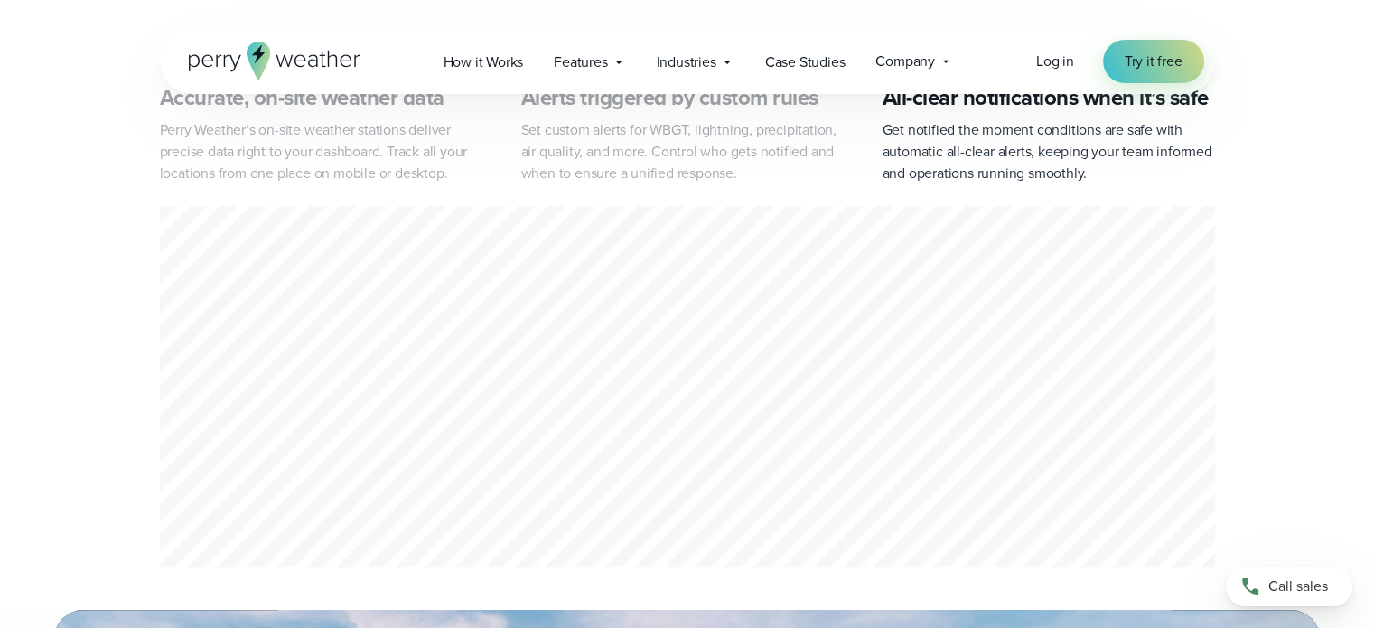
click at [461, 503] on div "3 of 3" at bounding box center [687, 390] width 1055 height 368
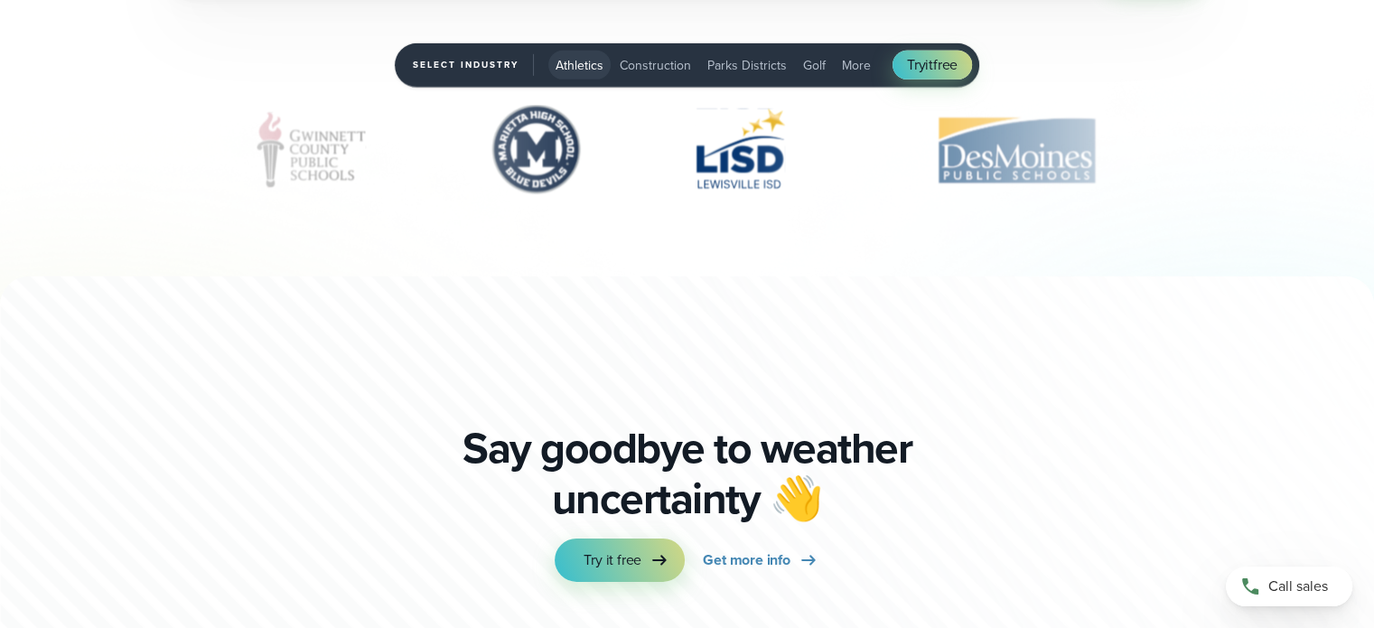
scroll to position [5963, 0]
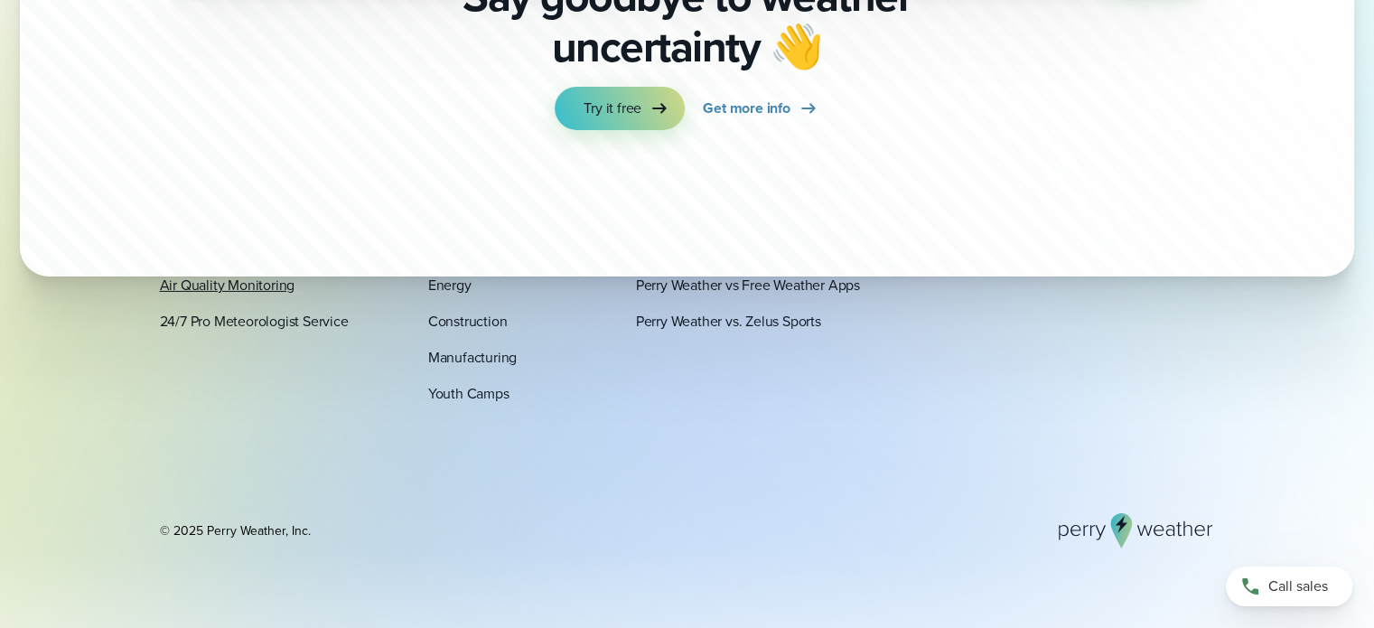
click at [179, 286] on link "Air Quality Monitoring" at bounding box center [228, 285] width 136 height 22
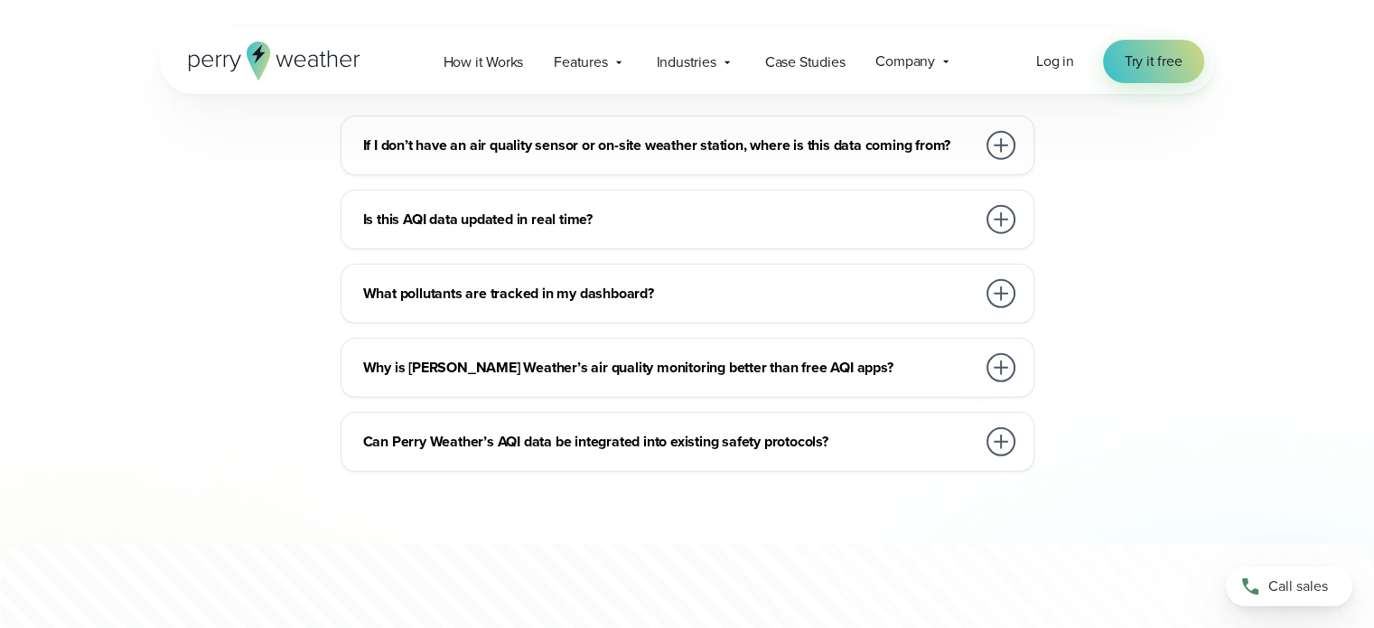
scroll to position [5240, 0]
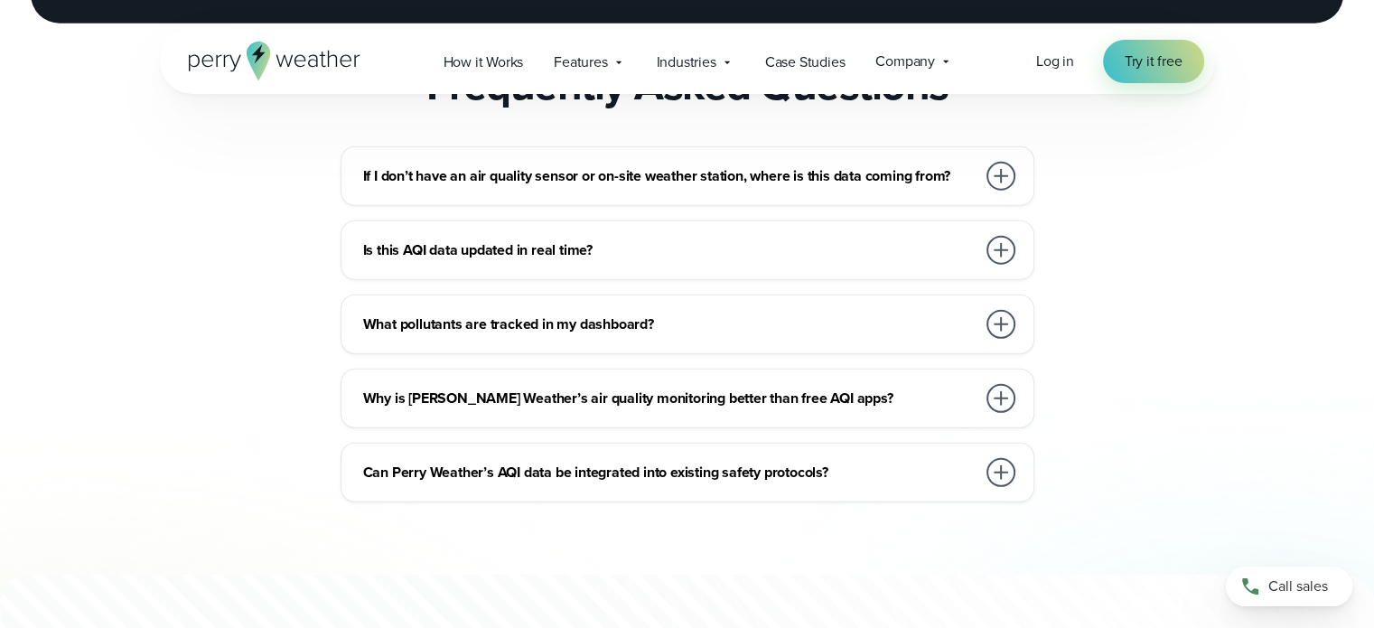
click at [672, 187] on h3 "If I don’t have an air quality sensor or on-site weather station, where is this…" at bounding box center [669, 176] width 613 height 22
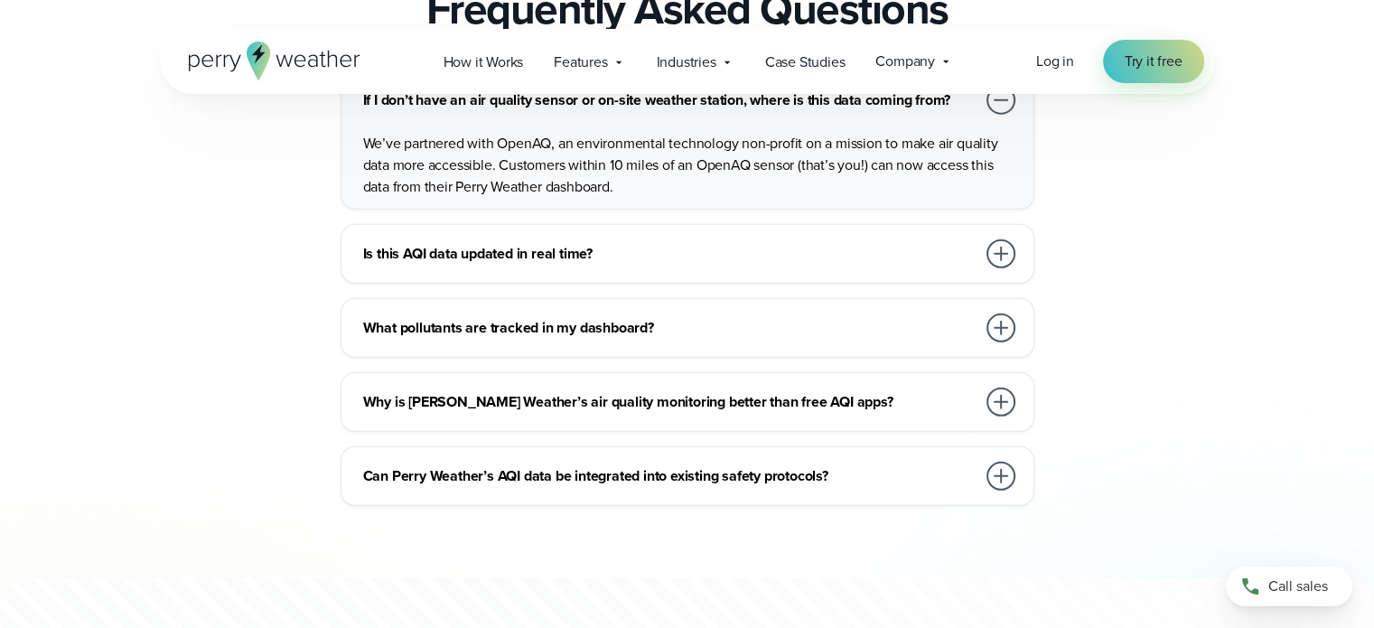
scroll to position [5421, 0]
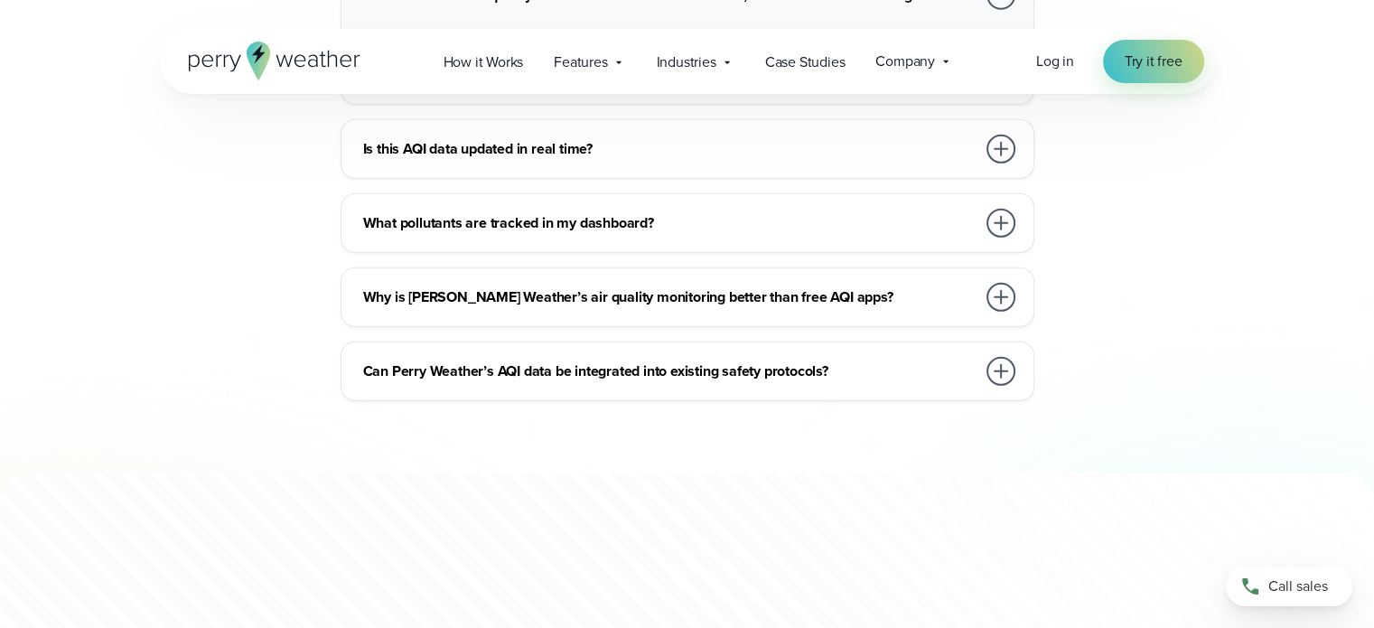
drag, startPoint x: 604, startPoint y: 183, endPoint x: 638, endPoint y: 195, distance: 36.3
click at [607, 167] on div "Is this AQI data updated in real time?" at bounding box center [691, 149] width 656 height 36
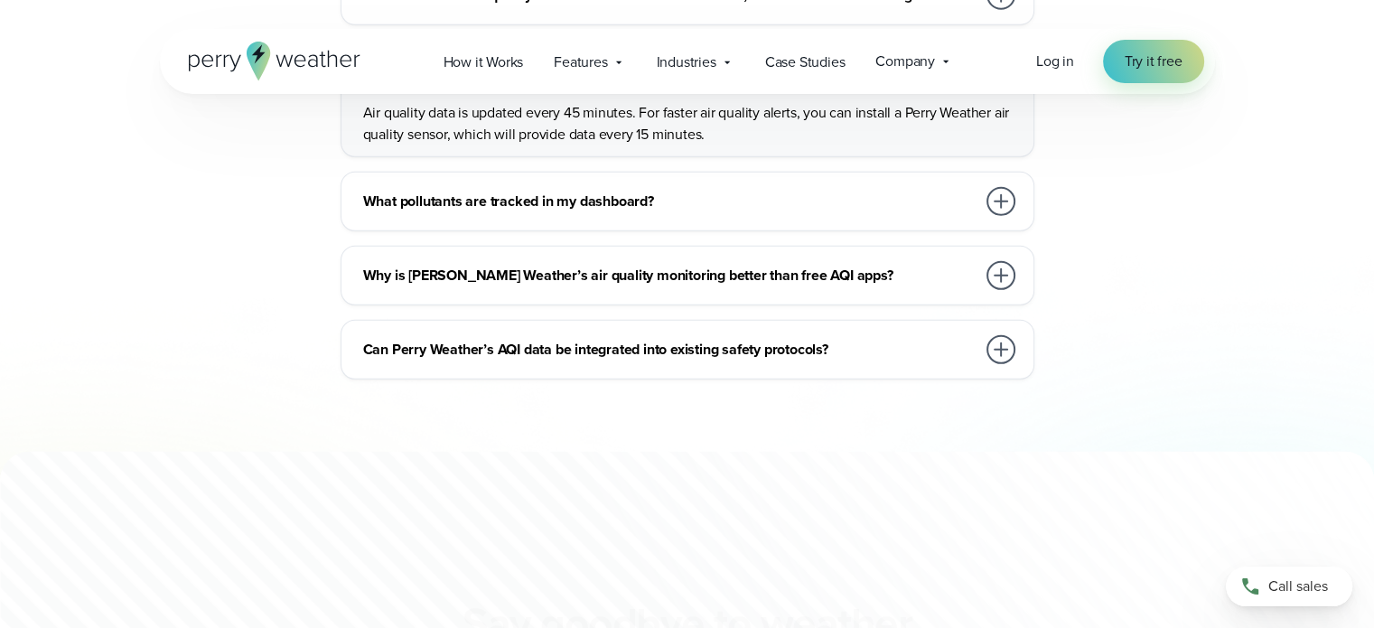
click at [791, 220] on div "What pollutants are tracked in my dashboard?" at bounding box center [691, 201] width 656 height 36
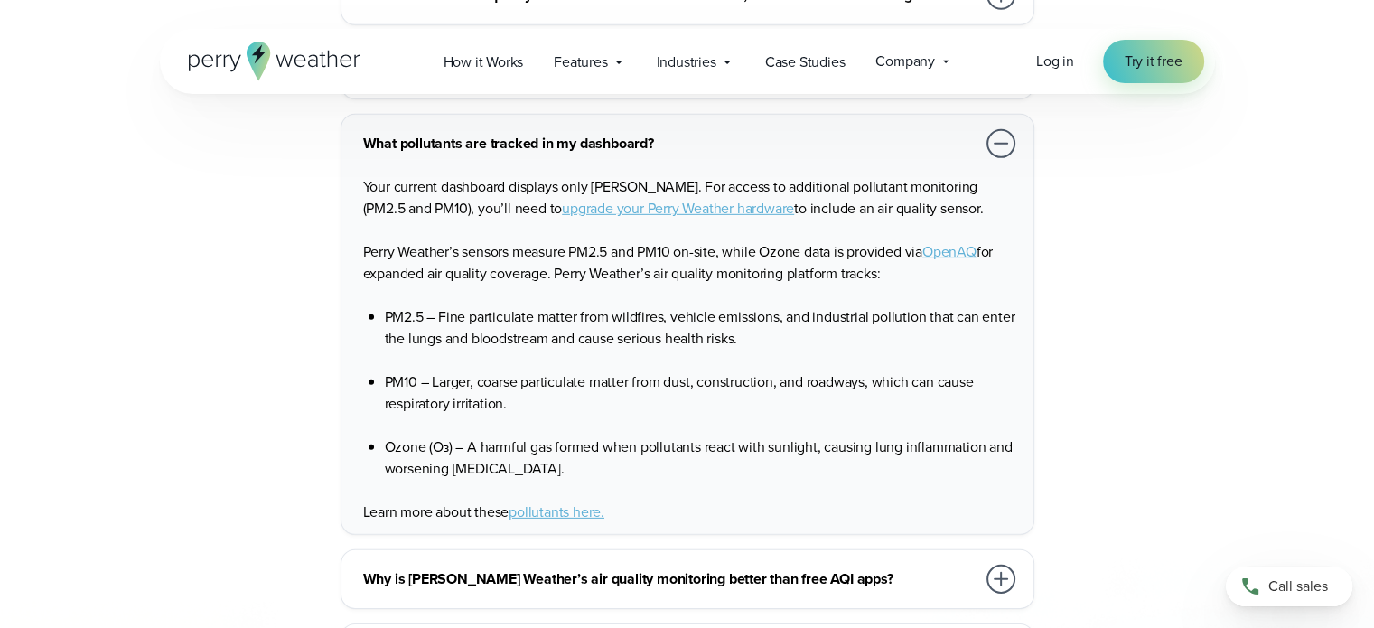
scroll to position [5782, 0]
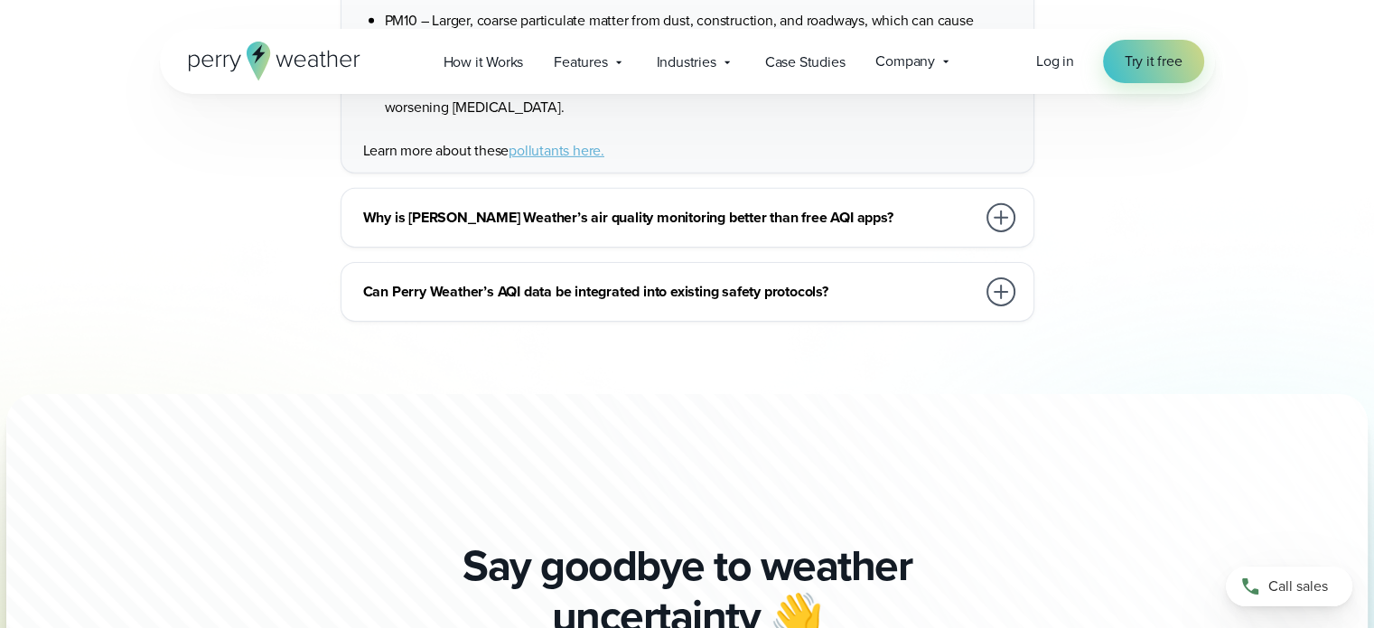
click at [725, 229] on h3 "Why is Perry Weather’s air quality monitoring better than free AQI apps?" at bounding box center [669, 218] width 613 height 22
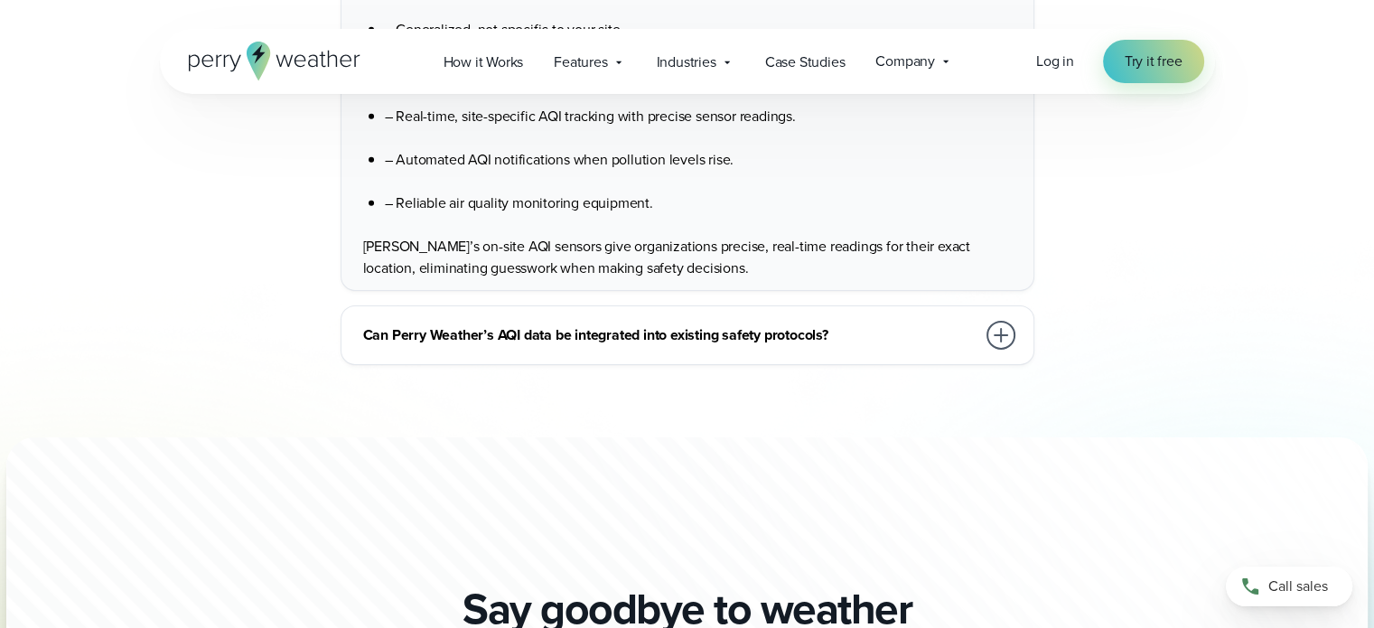
click at [618, 353] on div "Can Perry Weather’s AQI data be integrated into existing safety protocols?" at bounding box center [691, 335] width 656 height 36
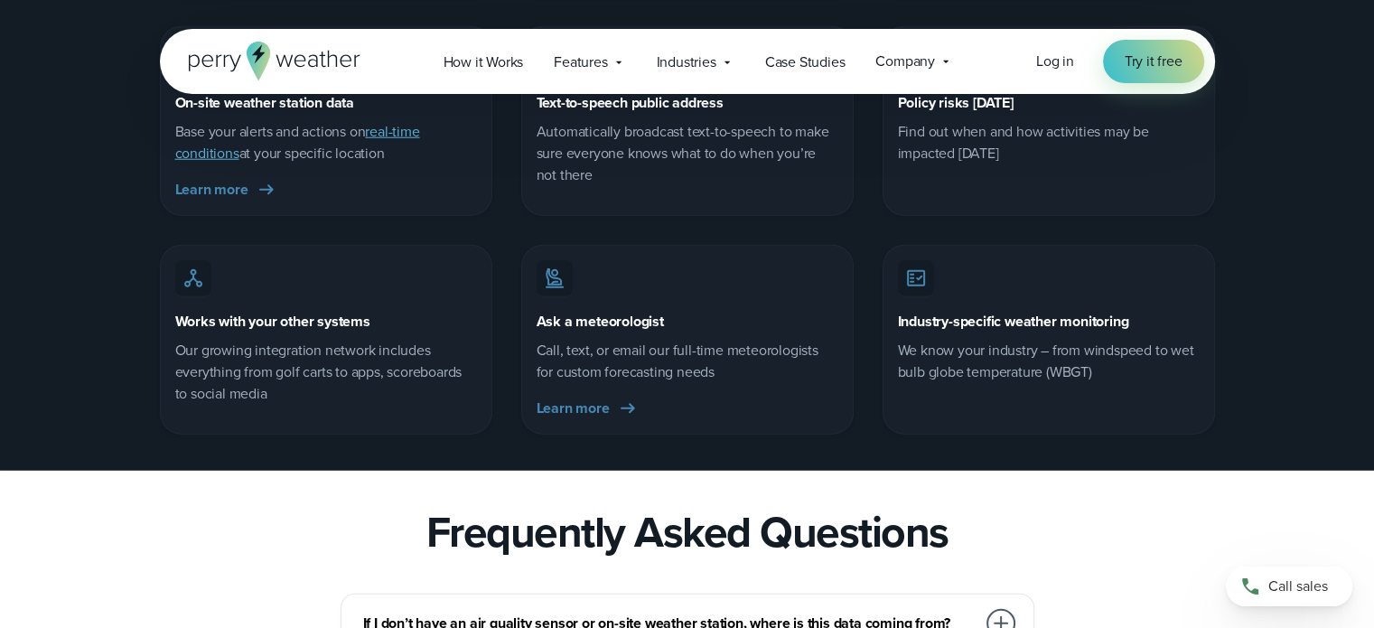
scroll to position [5060, 0]
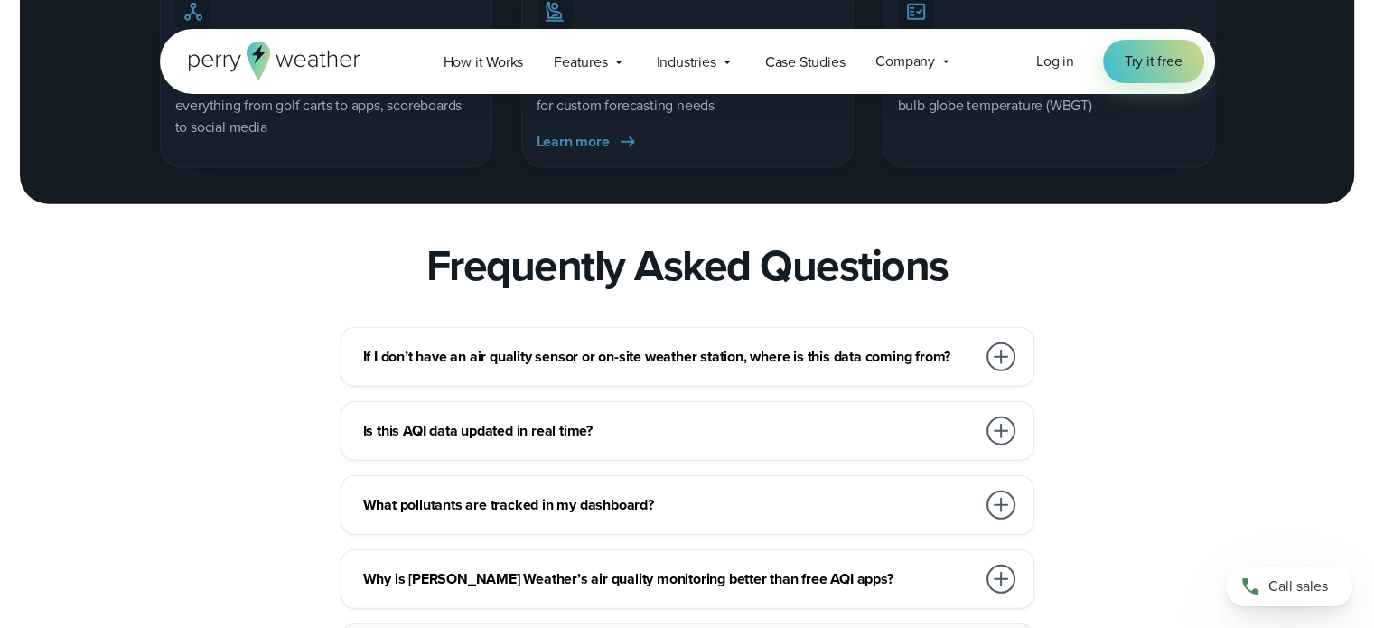
click at [670, 375] on div "If I don’t have an air quality sensor or on-site weather station, where is this…" at bounding box center [691, 357] width 656 height 36
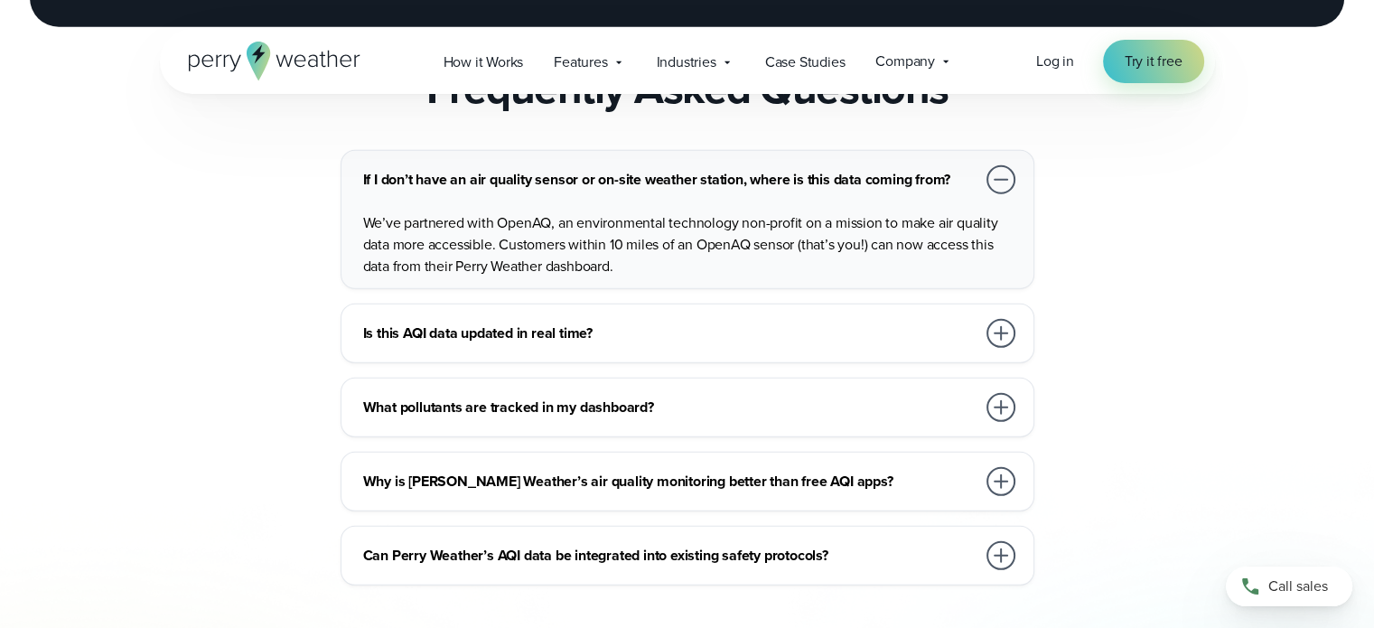
scroll to position [5240, 0]
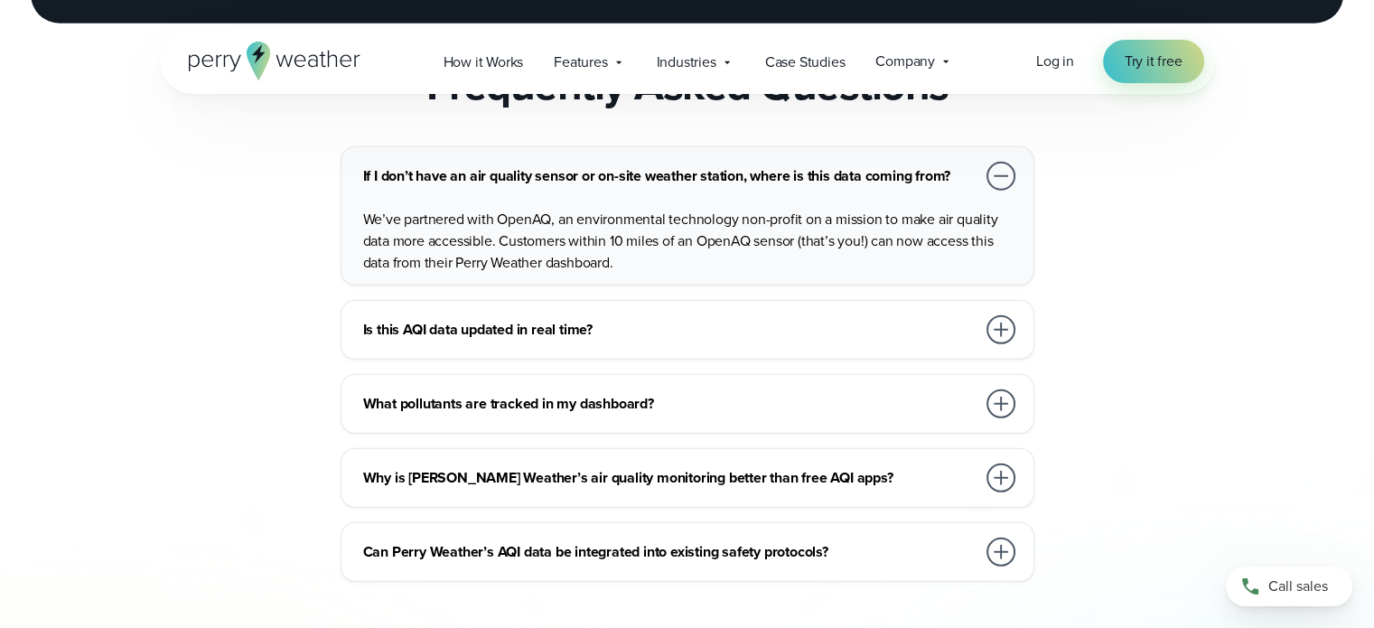
click at [542, 341] on h3 "Is this AQI data updated in real time?" at bounding box center [669, 330] width 613 height 22
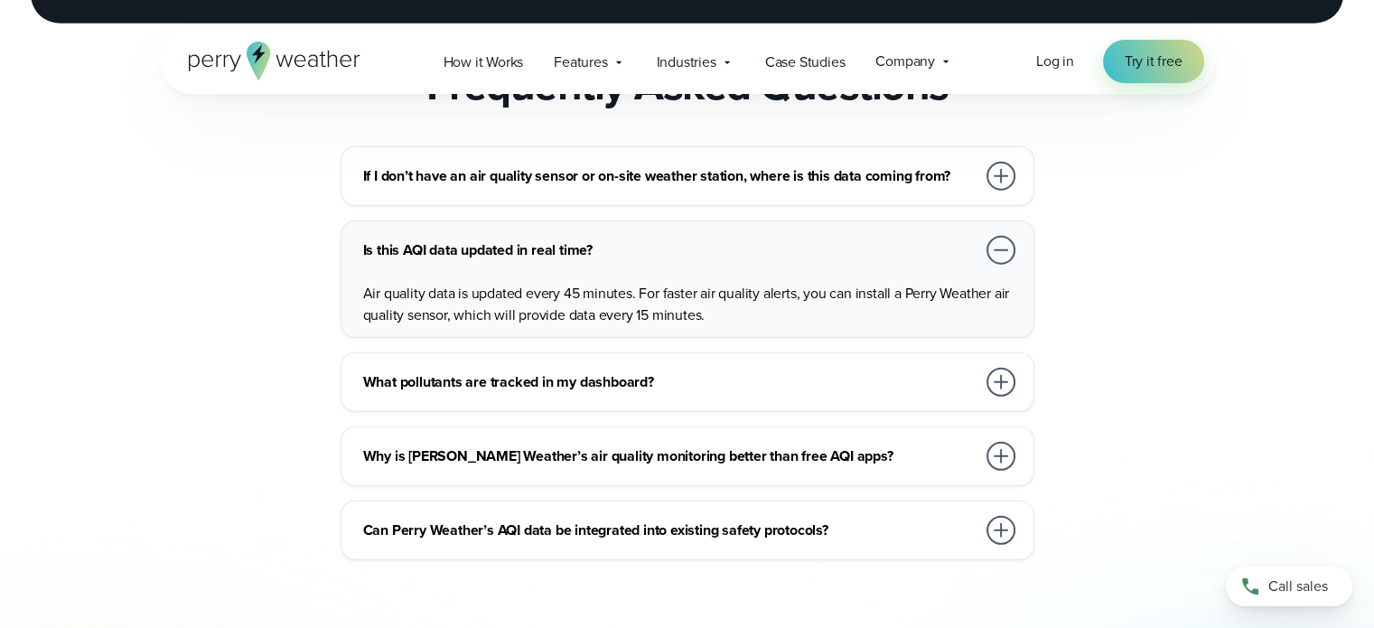
click at [685, 393] on h3 "What pollutants are tracked in my dashboard?" at bounding box center [669, 382] width 613 height 22
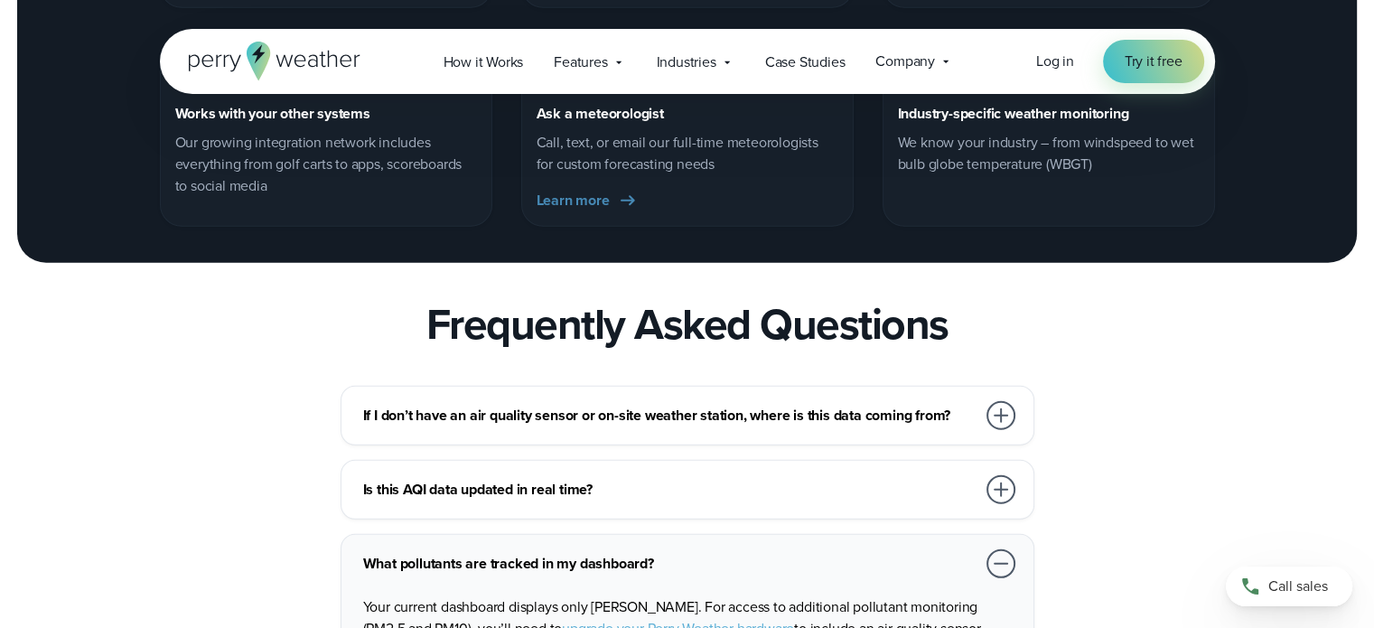
scroll to position [4969, 0]
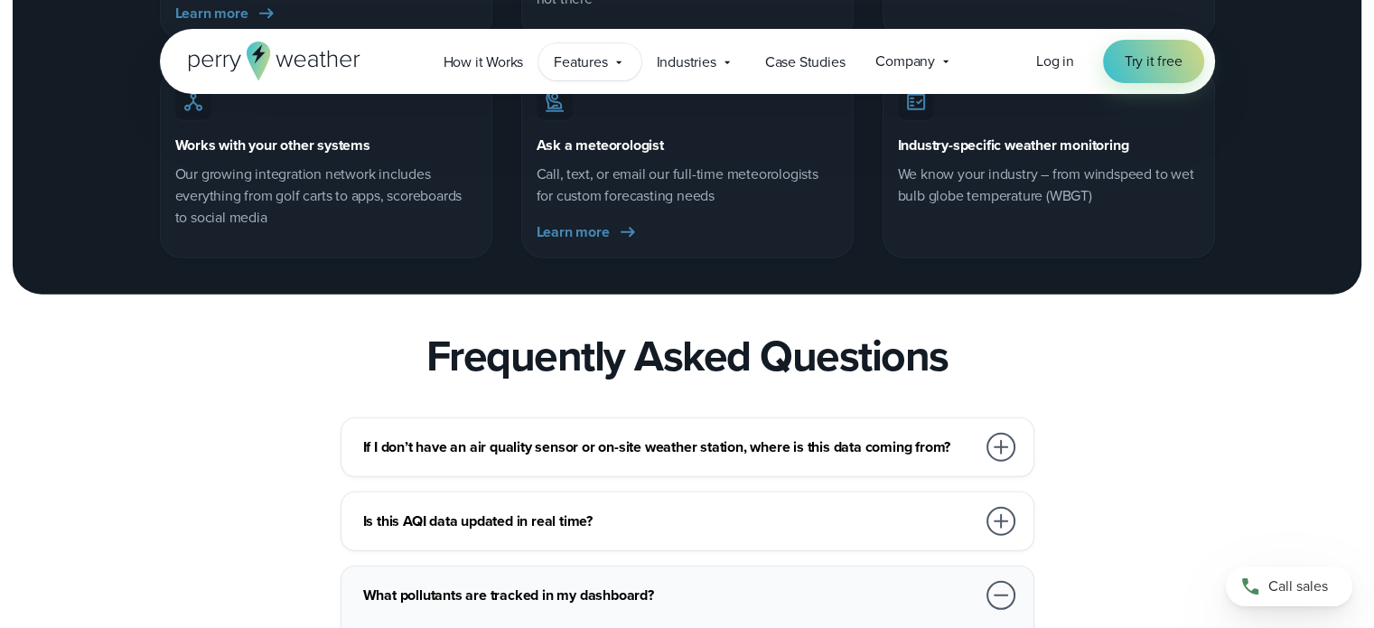
click at [585, 61] on span "Features" at bounding box center [580, 63] width 53 height 22
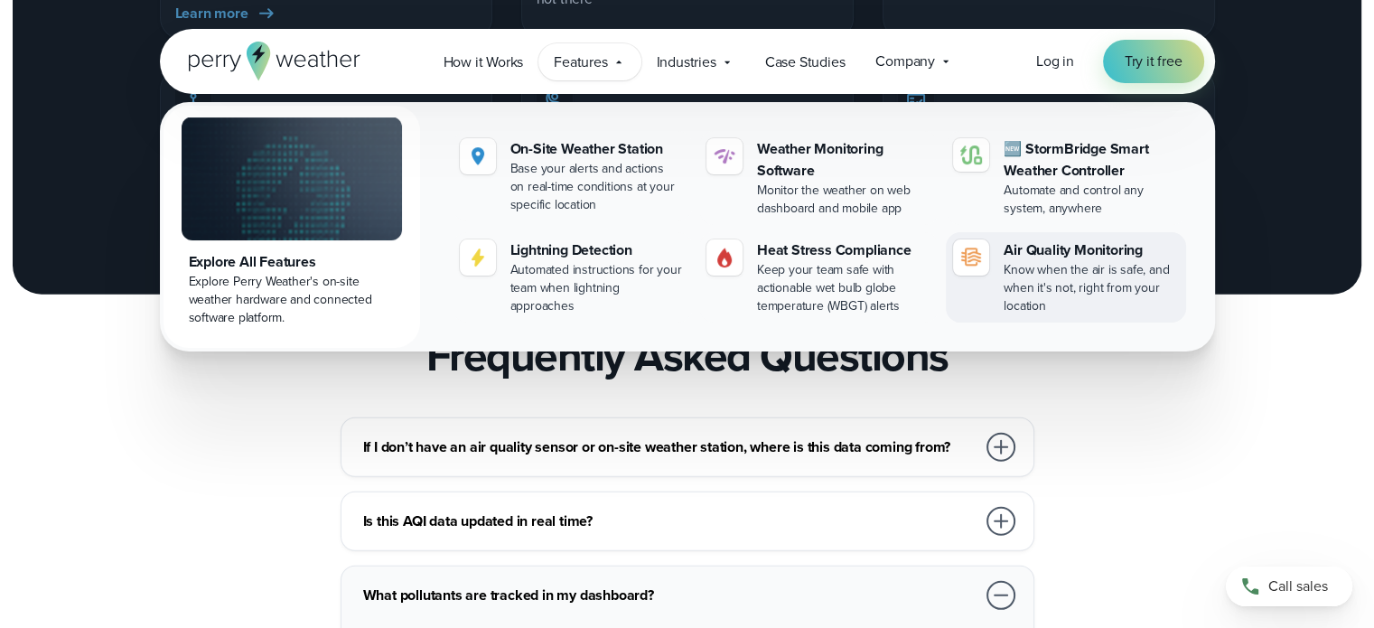
click at [985, 252] on div at bounding box center [971, 257] width 36 height 36
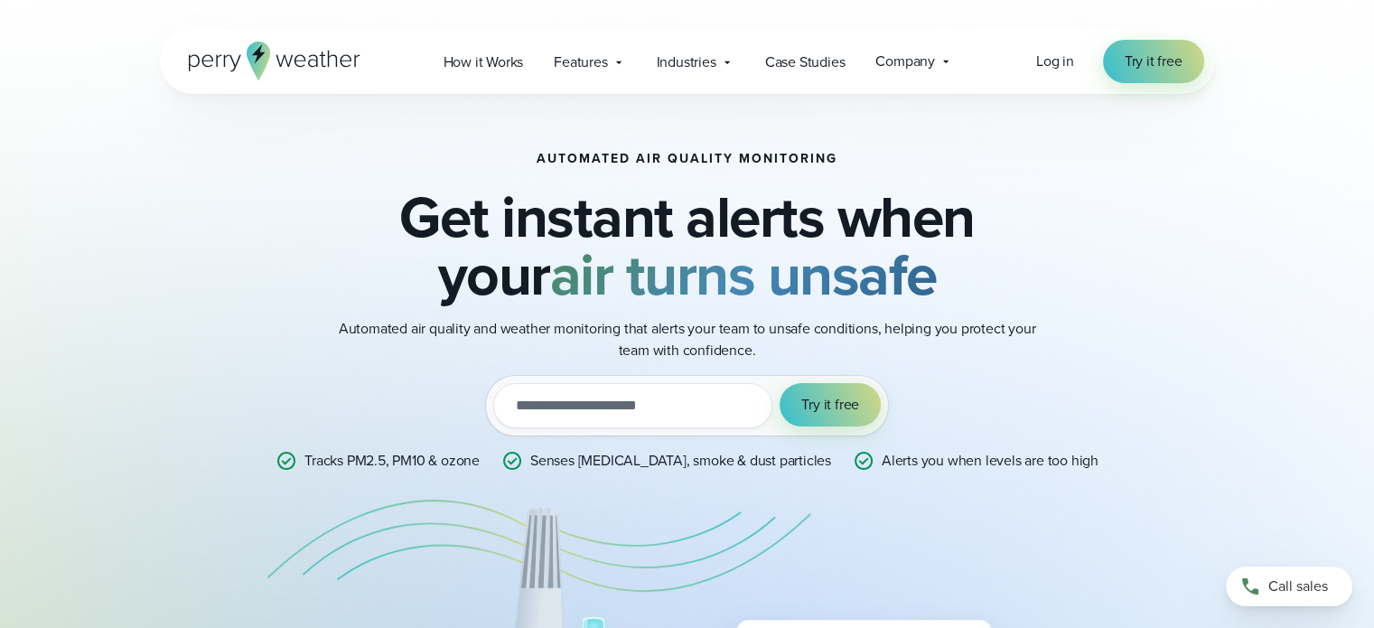
click at [565, 454] on li "Senses [MEDICAL_DATA], smoke & dust particles" at bounding box center [666, 461] width 330 height 22
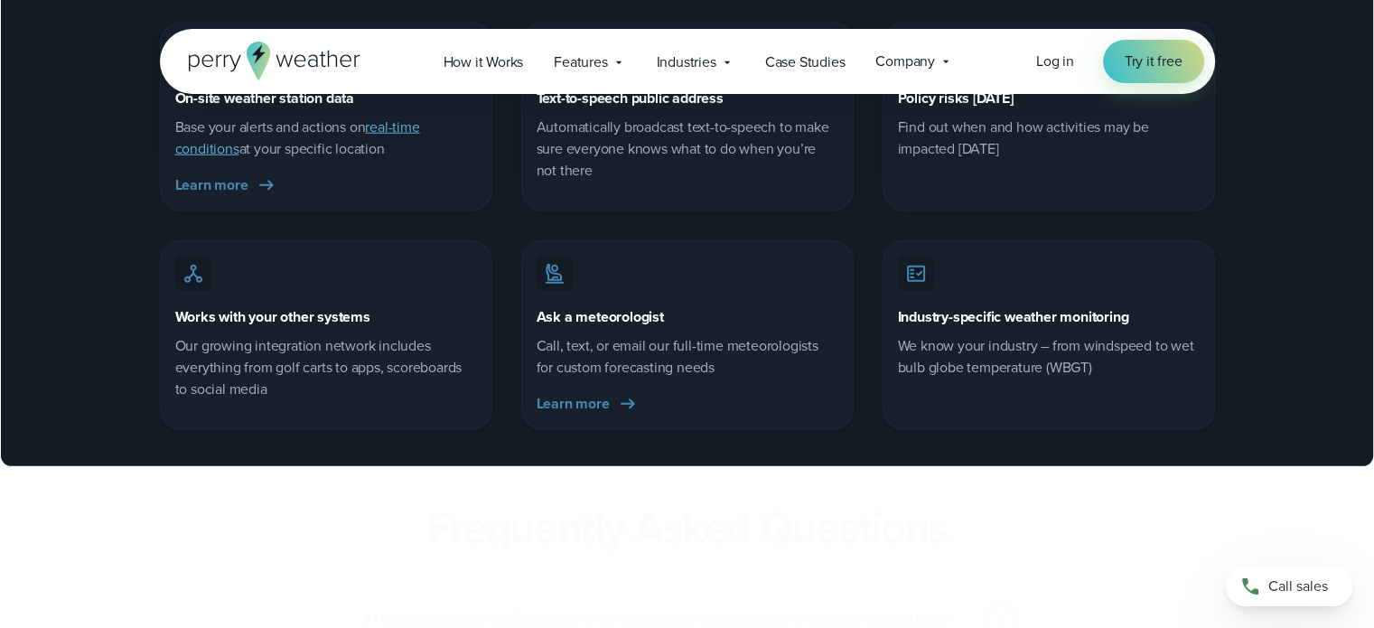
scroll to position [4879, 0]
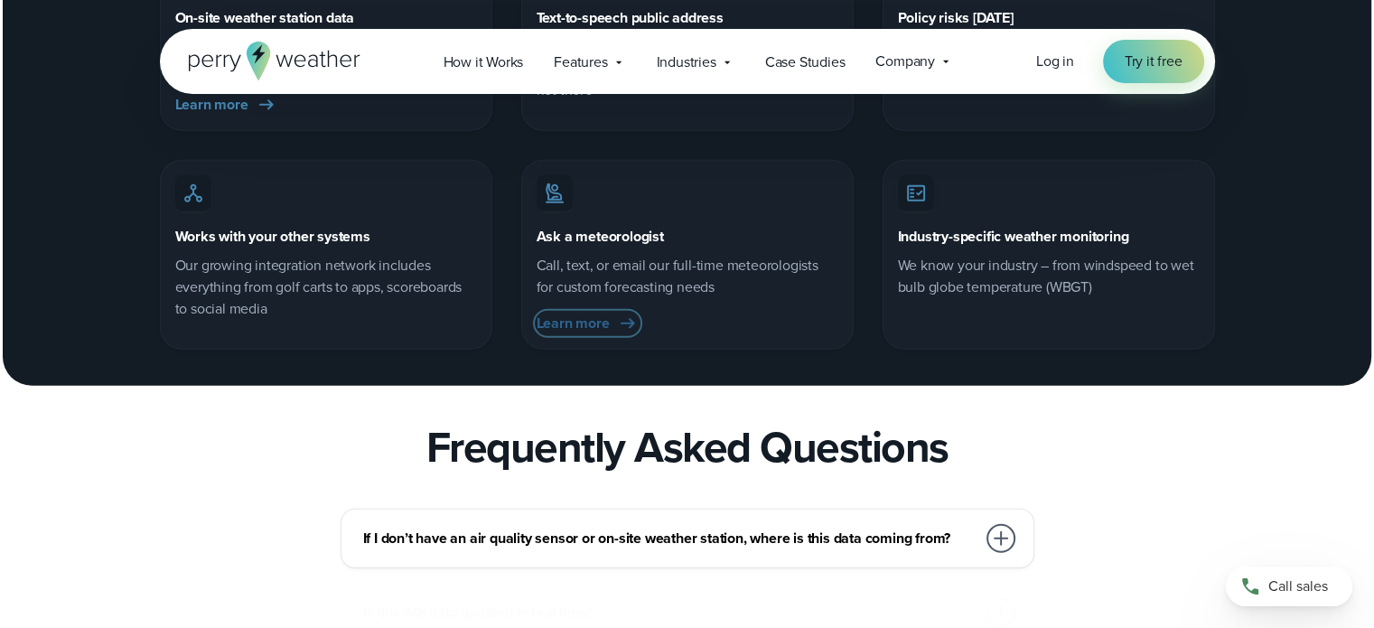
click at [596, 334] on span "Learn more" at bounding box center [573, 324] width 73 height 22
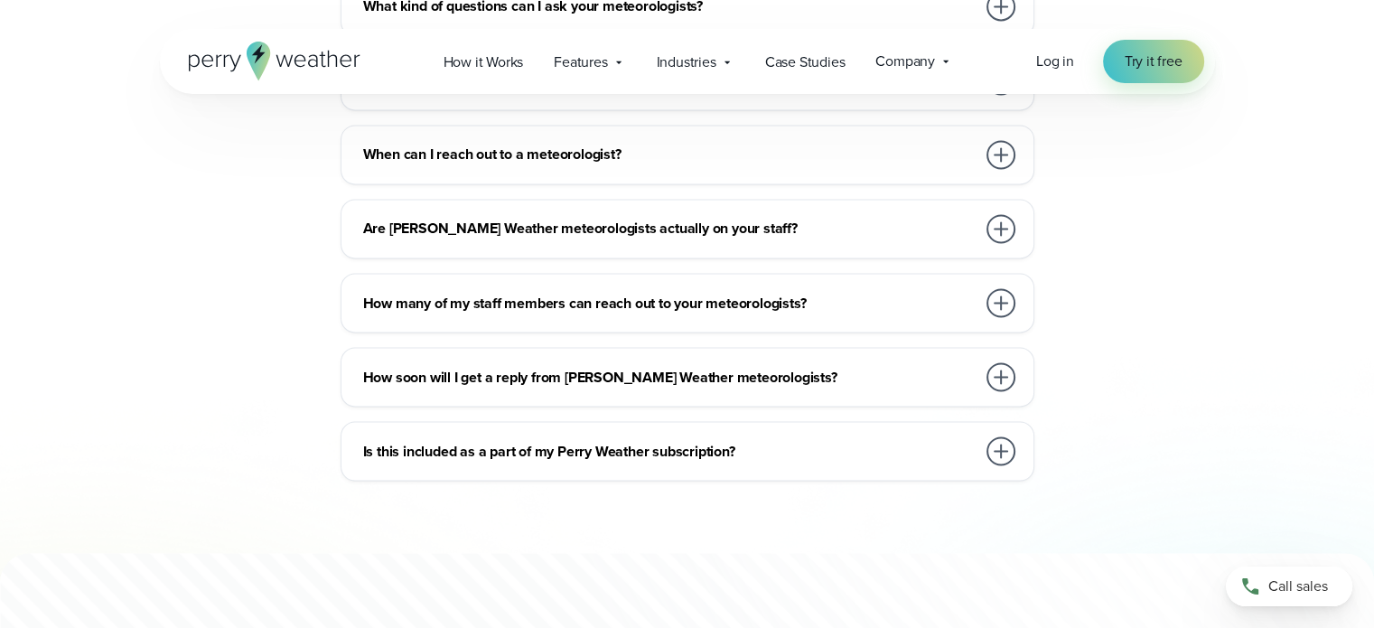
scroll to position [3162, 0]
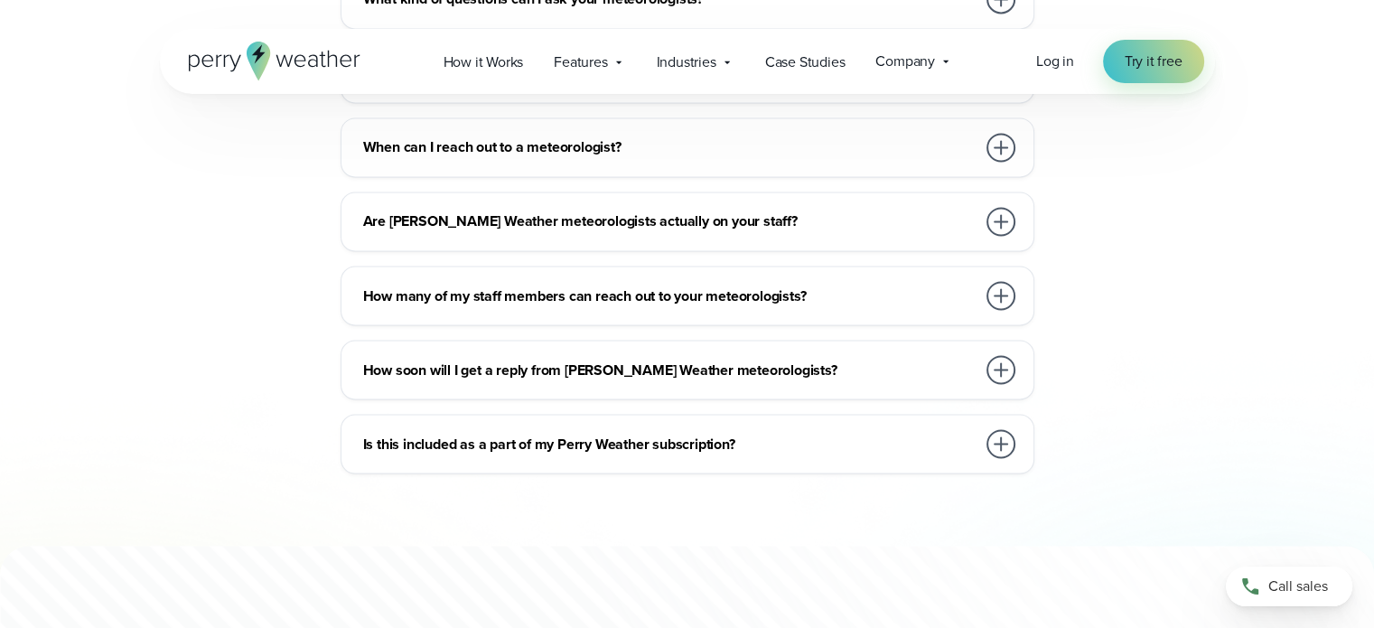
click at [874, 454] on div "Is this included as a part of my Perry Weather subscription?" at bounding box center [691, 444] width 656 height 36
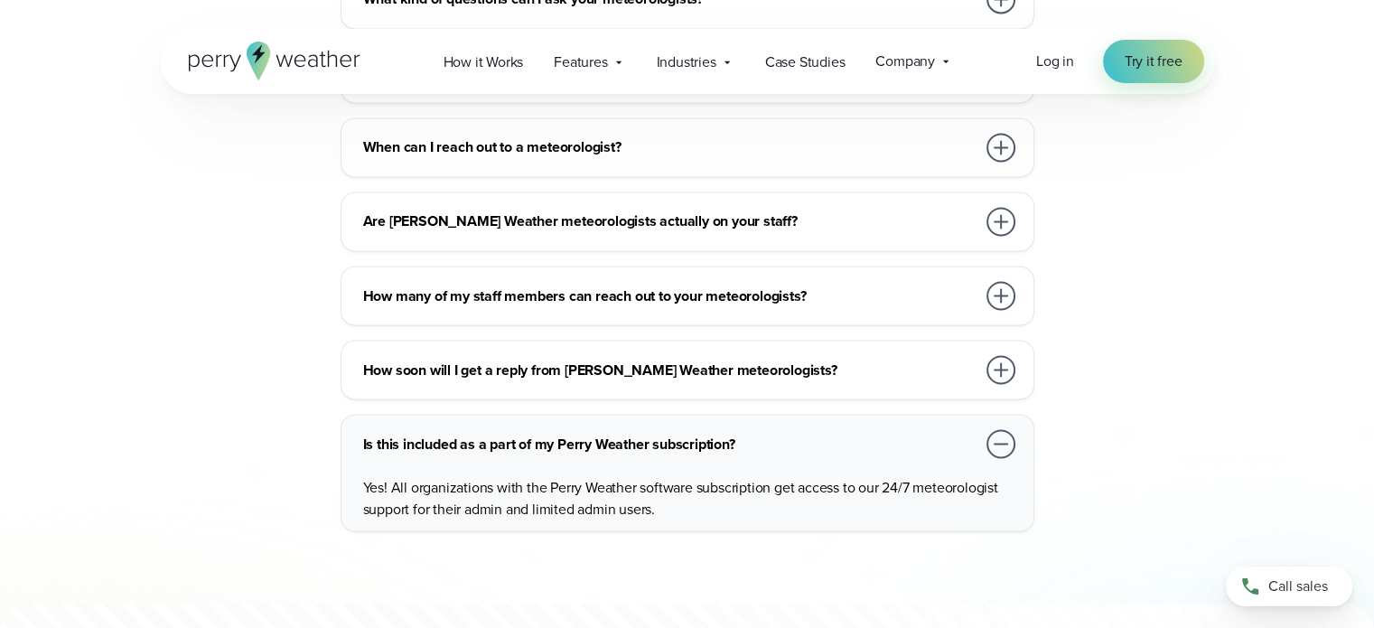
click at [855, 375] on h3 "How soon will I get a reply from Perry Weather meteorologists?" at bounding box center [669, 370] width 613 height 22
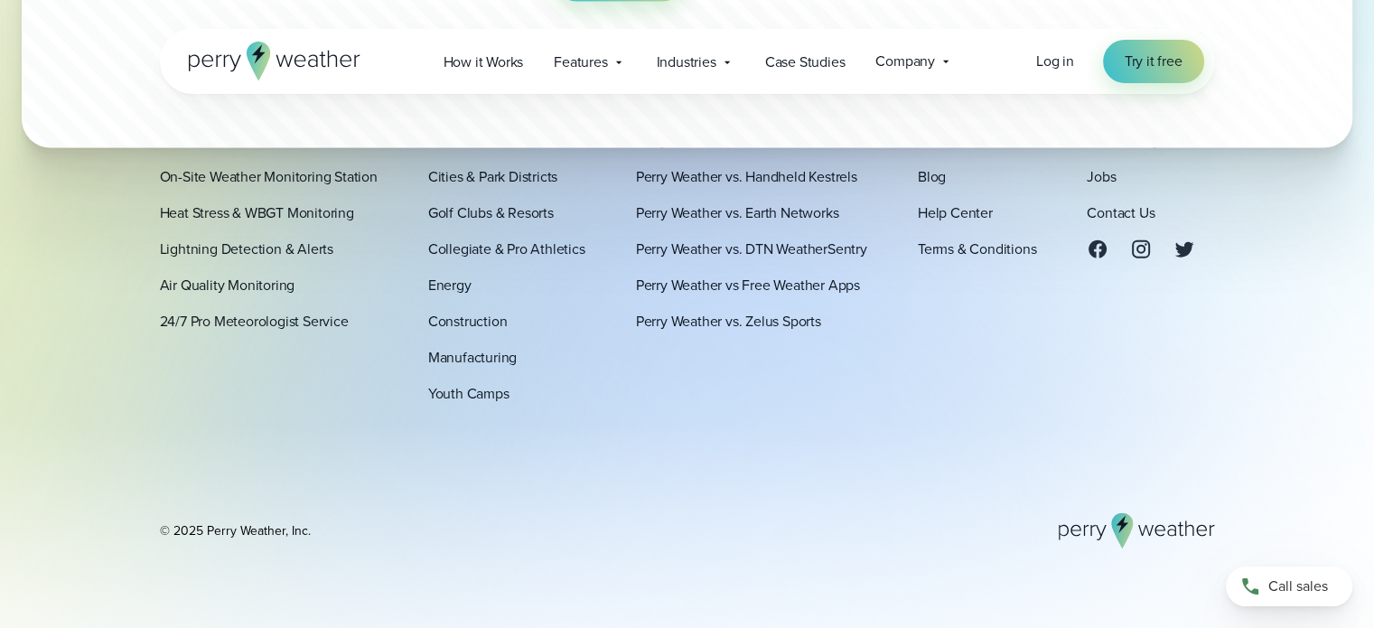
scroll to position [4196, 0]
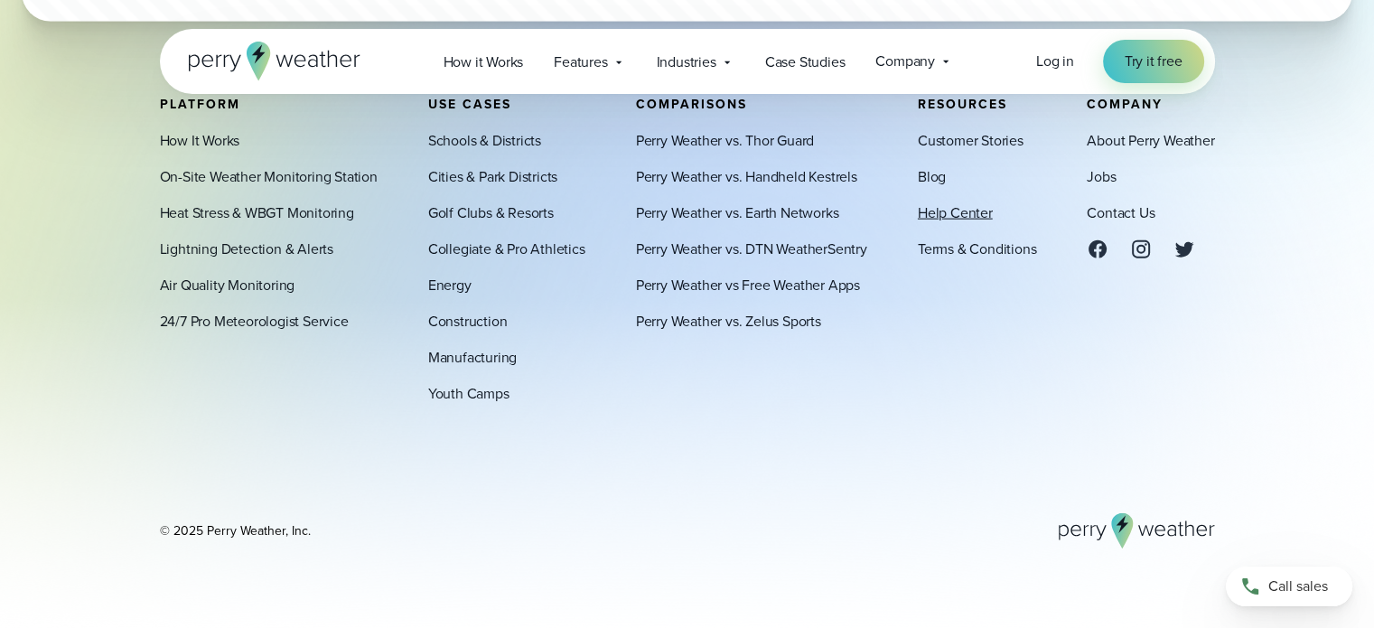
click at [979, 220] on link "Help Center" at bounding box center [955, 212] width 75 height 22
